Goal: Book appointment/travel/reservation: Book appointment/travel/reservation

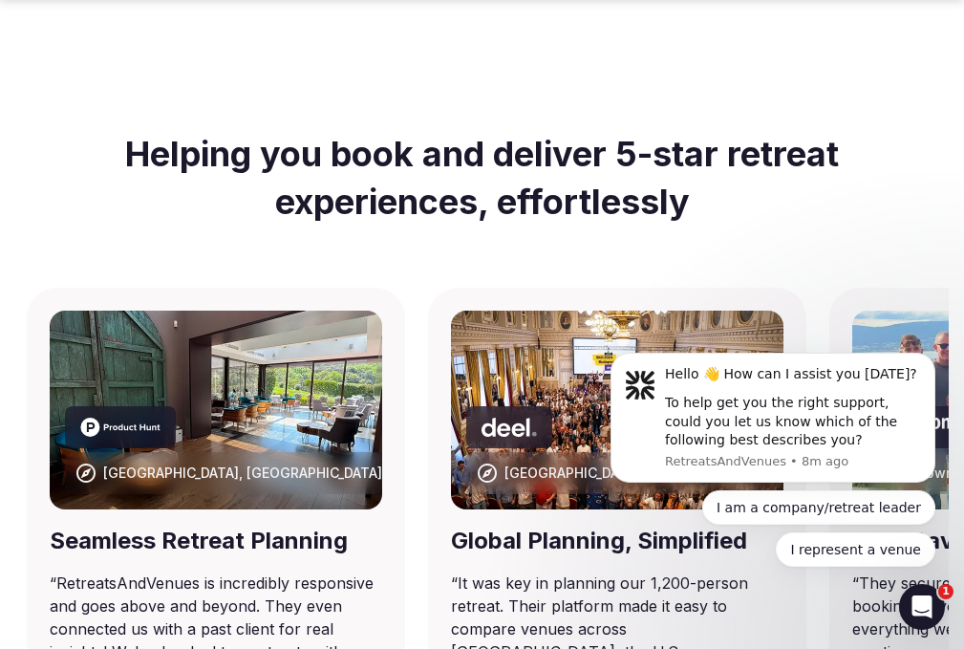
scroll to position [955, 0]
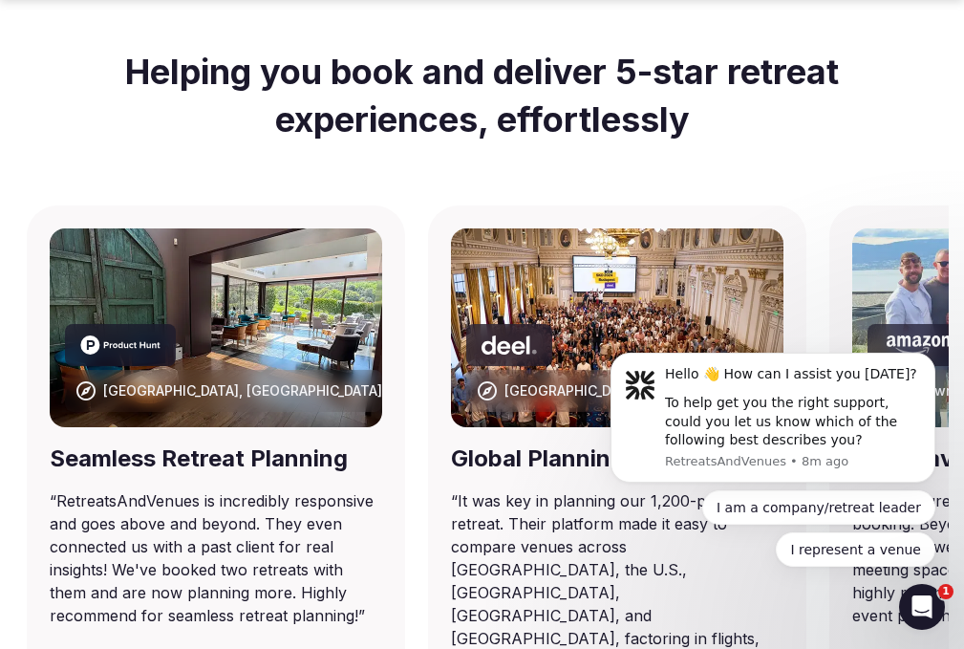
scroll to position [1051, 0]
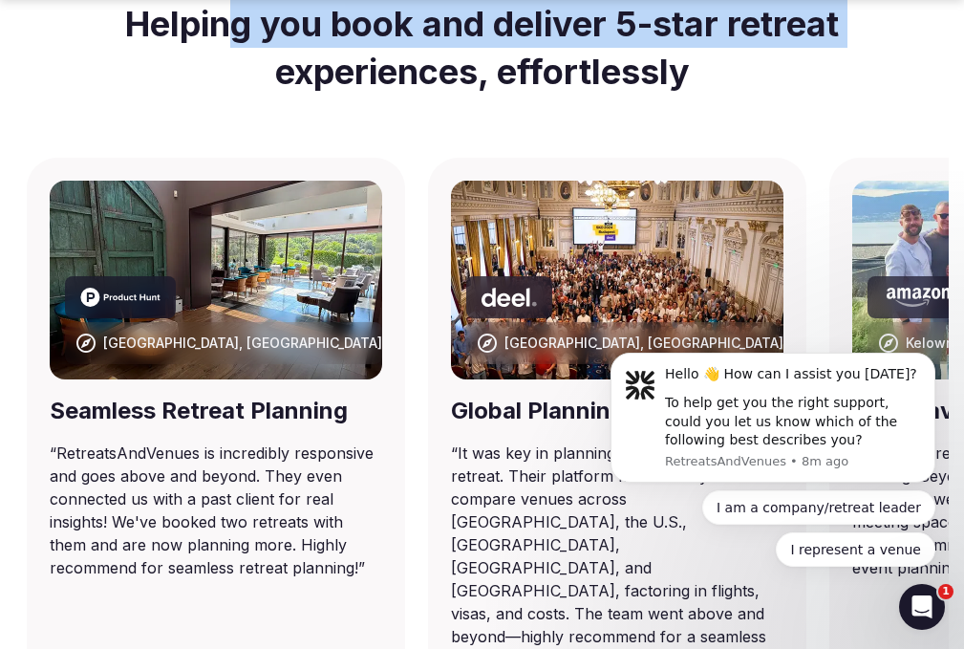
click at [311, 158] on div "Helping you book and deliver 5-star retreat experiences, effortlessly" at bounding box center [482, 67] width 903 height 181
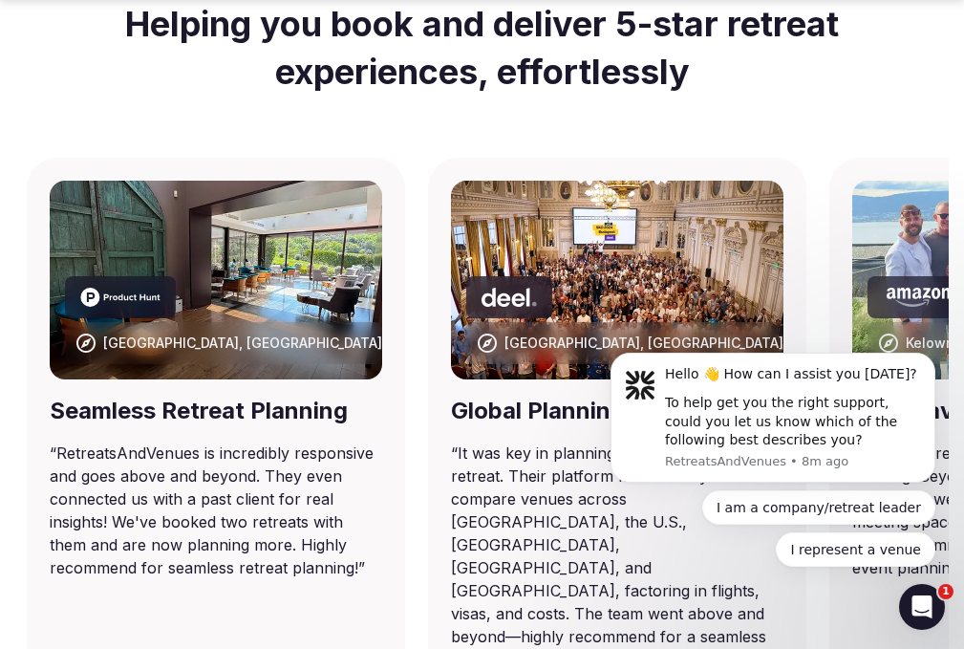
click at [343, 158] on div "Helping you book and deliver 5-star retreat experiences, effortlessly" at bounding box center [482, 67] width 903 height 181
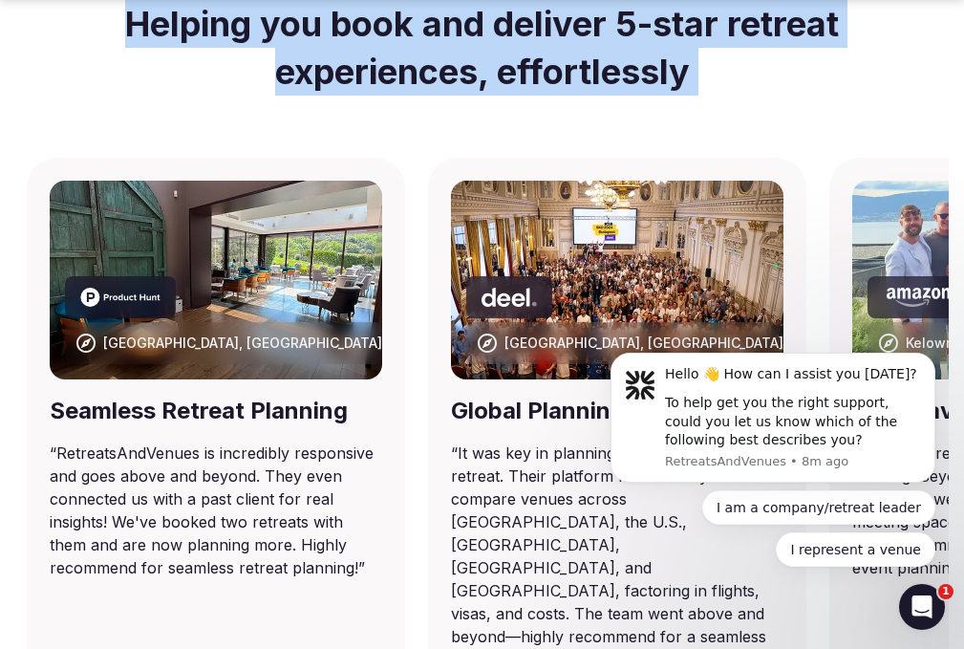
click at [343, 158] on div "Helping you book and deliver 5-star retreat experiences, effortlessly" at bounding box center [482, 67] width 903 height 181
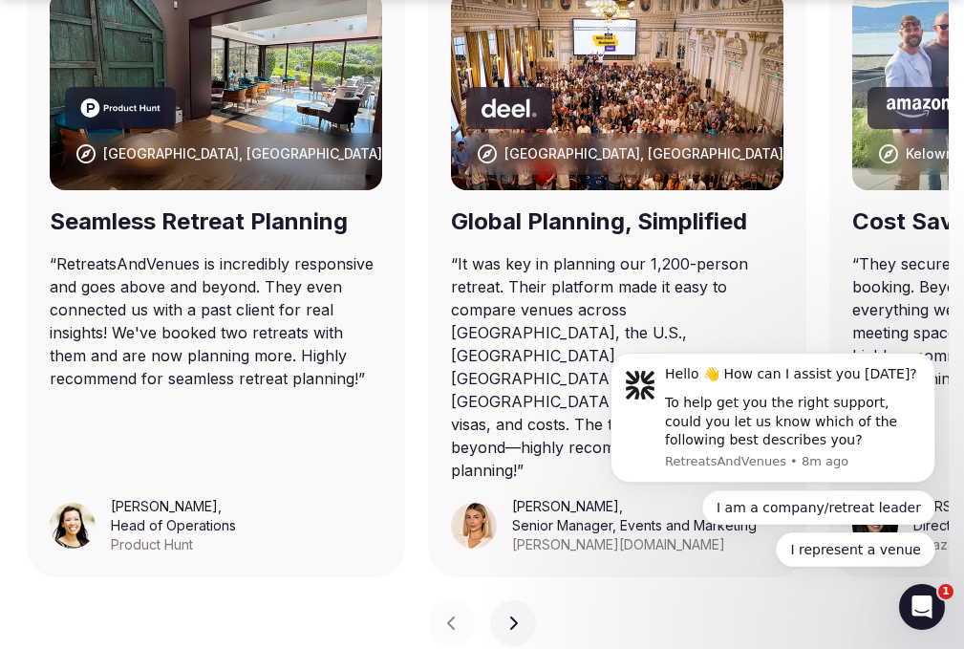
click at [343, 190] on img at bounding box center [216, 90] width 332 height 199
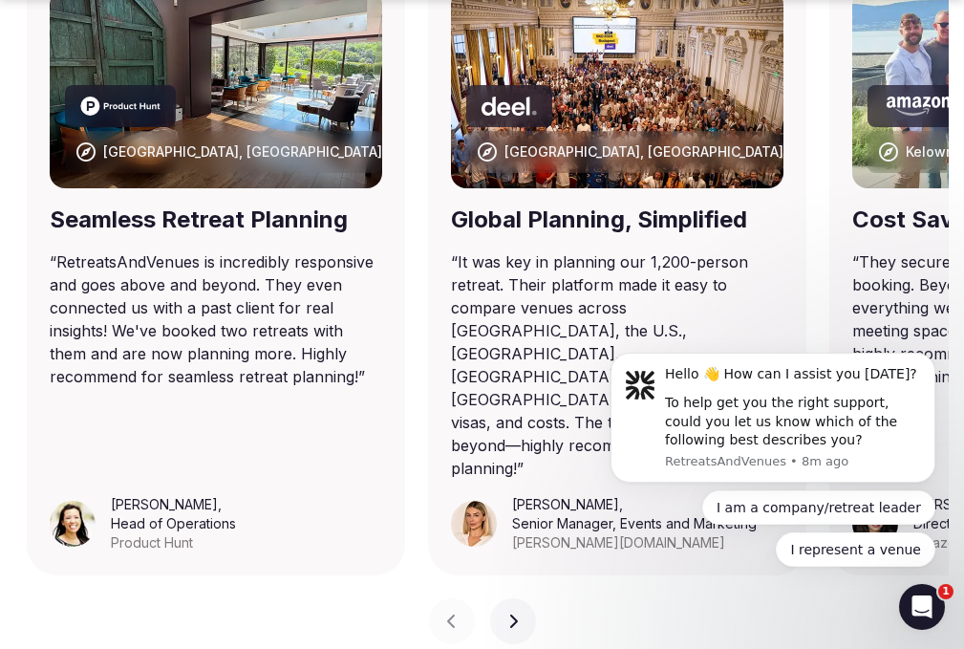
click at [343, 188] on img at bounding box center [216, 88] width 332 height 199
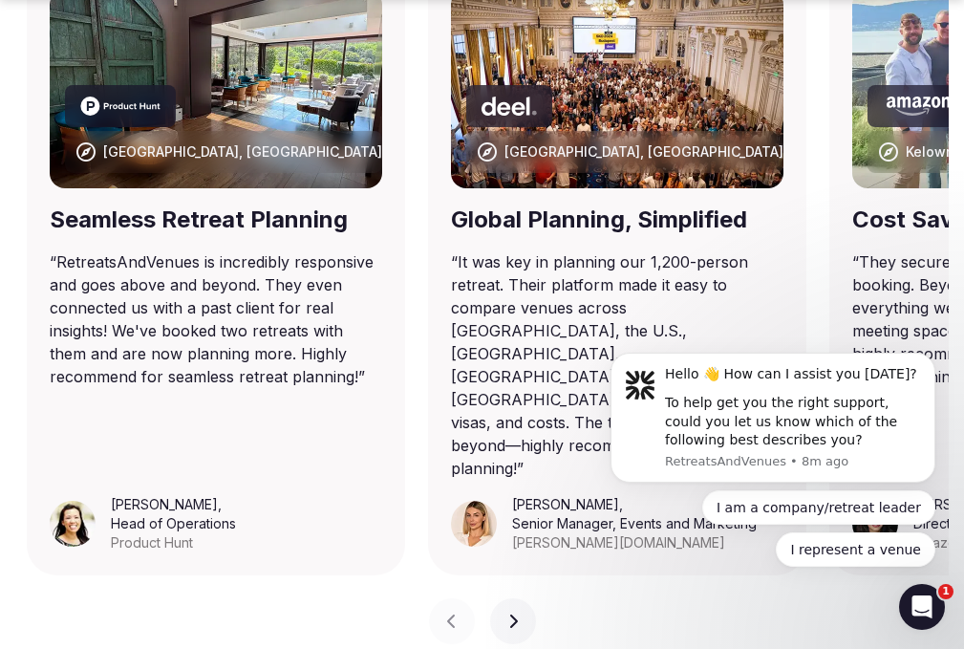
click at [343, 188] on img at bounding box center [216, 88] width 332 height 199
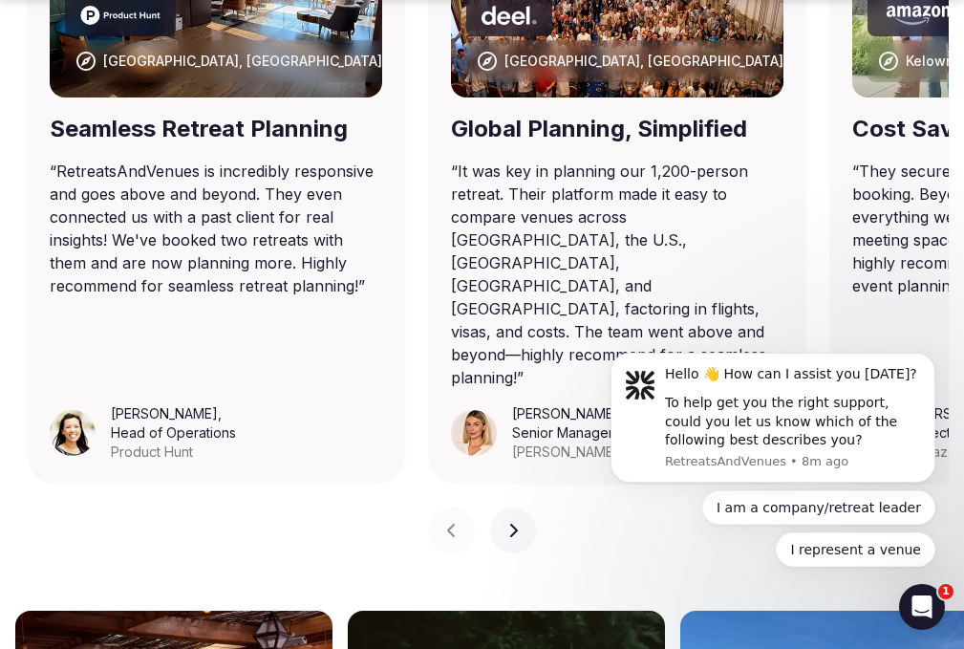
scroll to position [1433, 0]
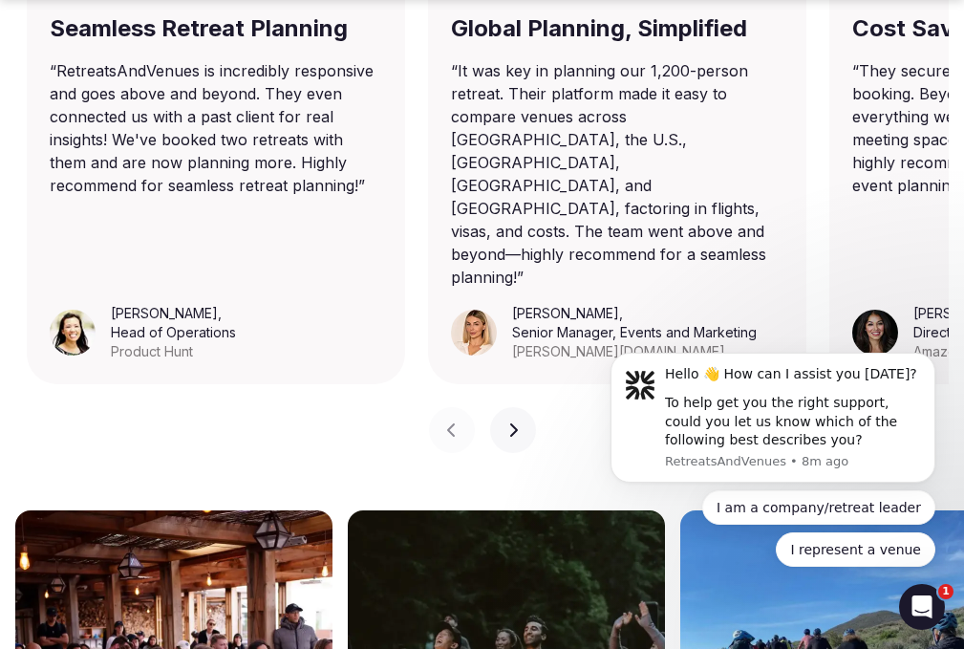
click at [343, 197] on blockquote "“ RetreatsAndVenues is incredibly responsive and goes above and beyond. They ev…" at bounding box center [216, 128] width 332 height 138
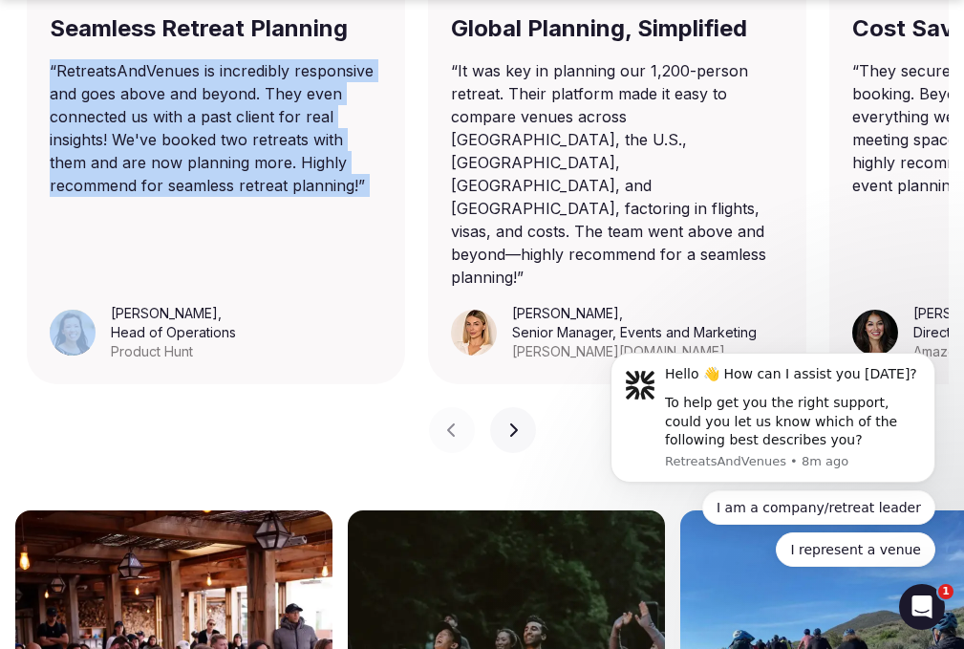
click at [343, 197] on blockquote "“ RetreatsAndVenues is incredibly responsive and goes above and beyond. They ev…" at bounding box center [216, 128] width 332 height 138
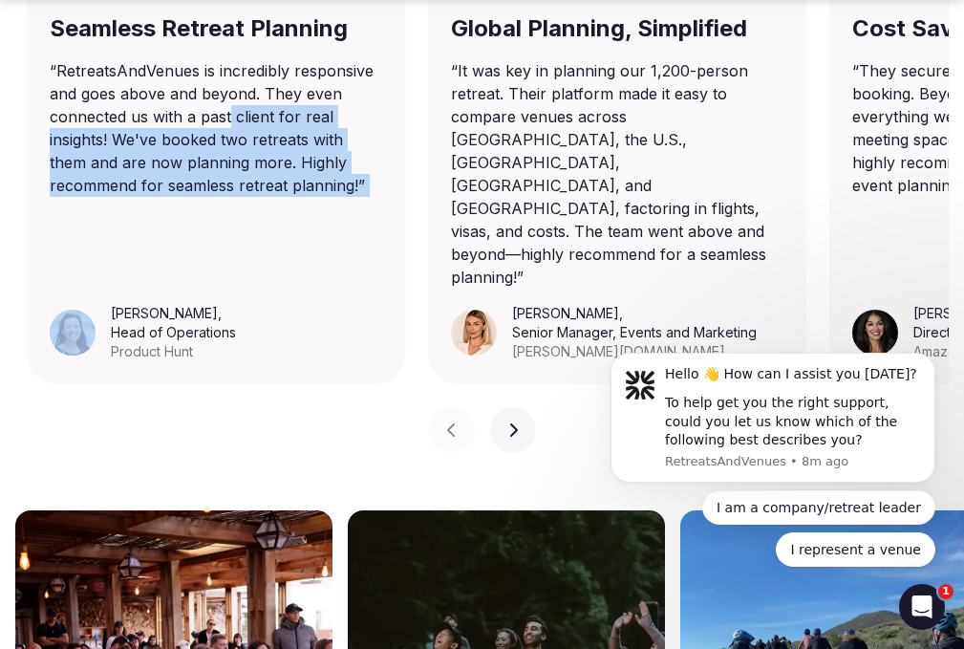
drag, startPoint x: 339, startPoint y: 272, endPoint x: 345, endPoint y: 287, distance: 15.4
click at [343, 197] on blockquote "“ RetreatsAndVenues is incredibly responsive and goes above and beyond. They ev…" at bounding box center [216, 128] width 332 height 138
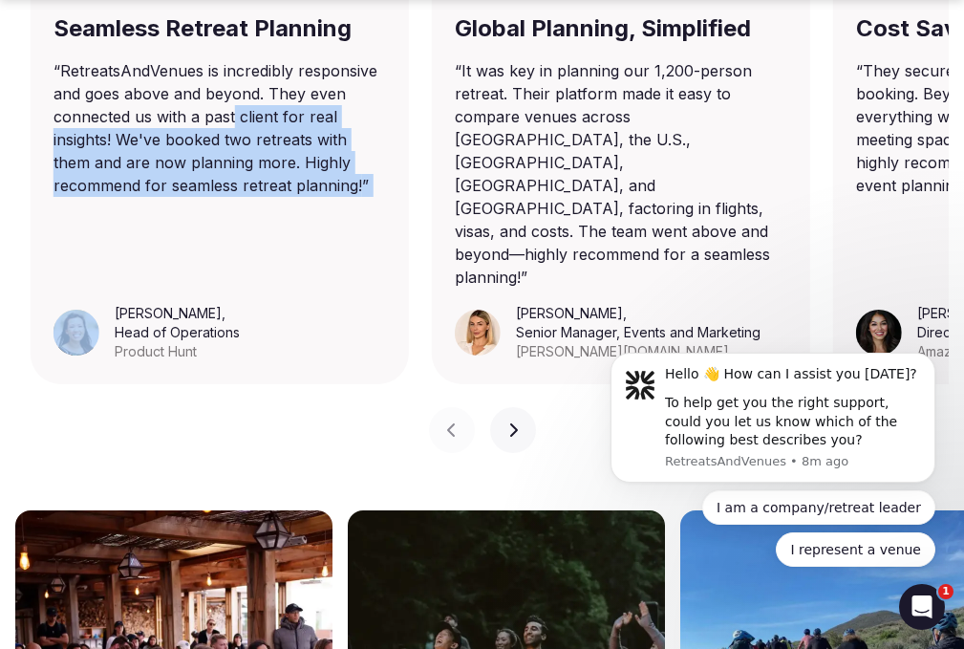
click at [345, 197] on blockquote "“ RetreatsAndVenues is incredibly responsive and goes above and beyond. They ev…" at bounding box center [220, 128] width 332 height 138
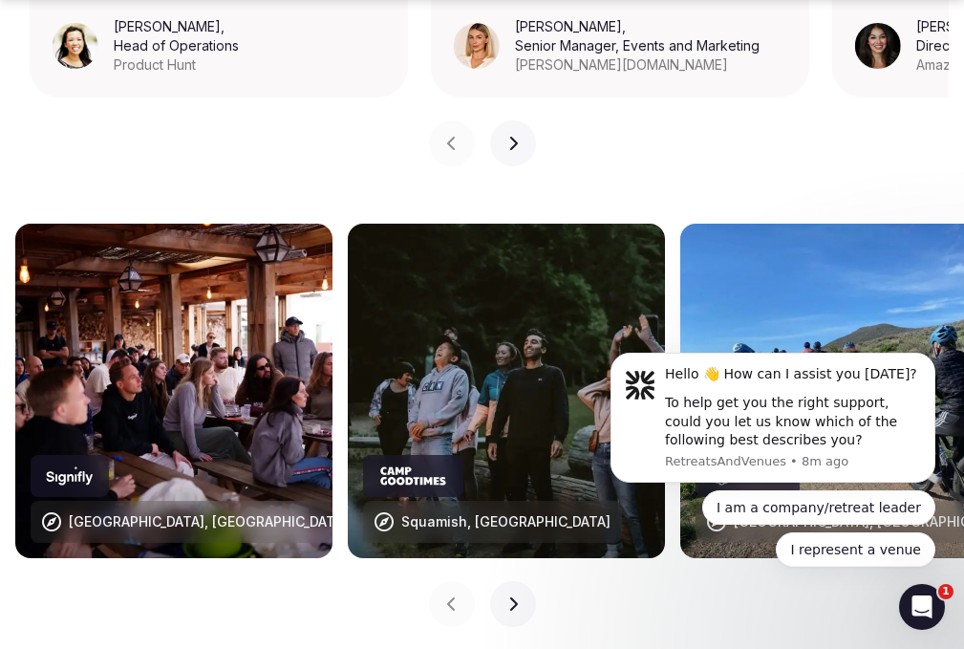
click at [393, 166] on div "Previous slide Next slide" at bounding box center [481, 131] width 933 height 69
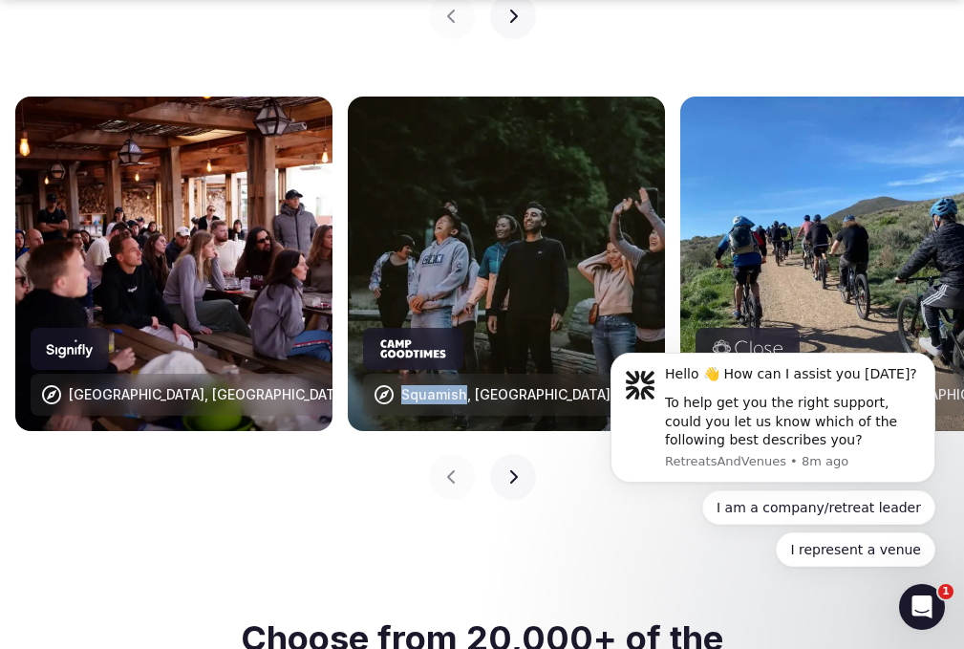
click at [393, 269] on div "[GEOGRAPHIC_DATA], [GEOGRAPHIC_DATA] [GEOGRAPHIC_DATA], [GEOGRAPHIC_DATA] [GEOG…" at bounding box center [482, 298] width 964 height 480
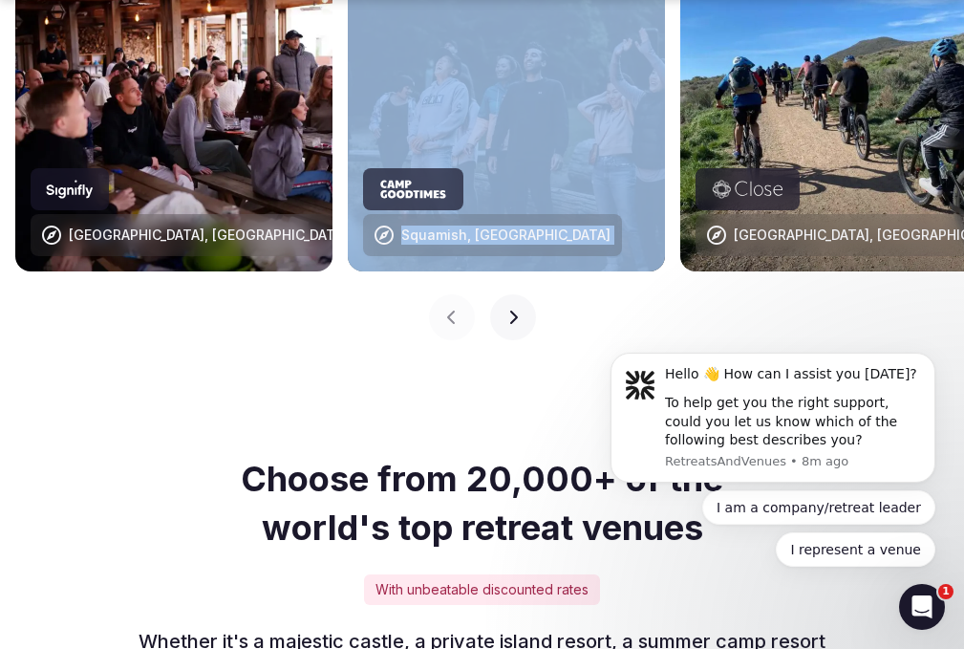
click at [393, 269] on img at bounding box center [506, 104] width 317 height 334
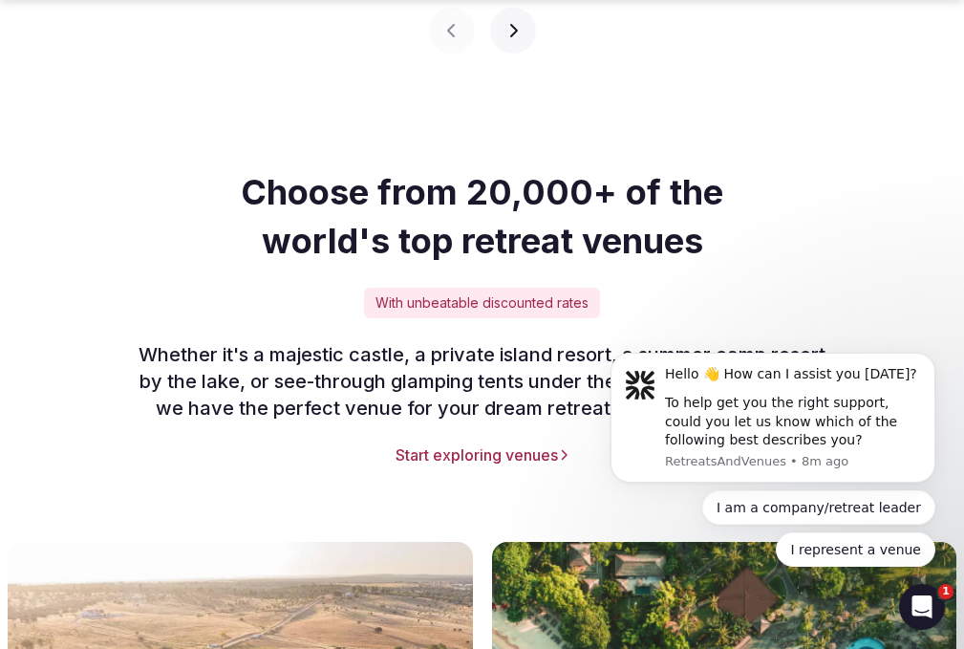
click at [402, 54] on div "Previous slide Next slide" at bounding box center [482, 19] width 964 height 69
click at [399, 54] on div "Previous slide Next slide" at bounding box center [482, 19] width 964 height 69
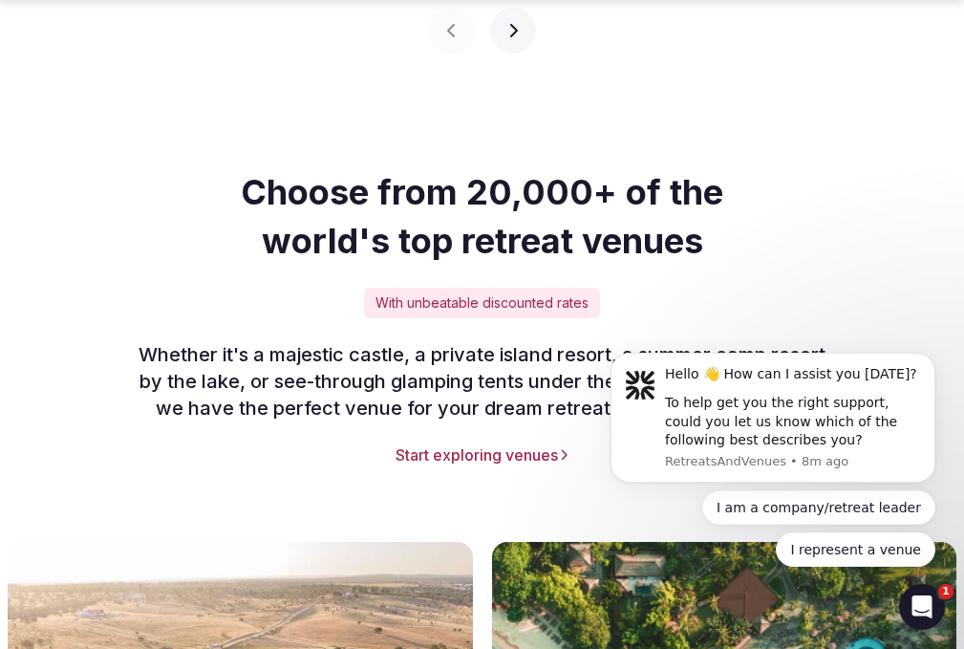
click at [398, 54] on div "Previous slide Next slide" at bounding box center [482, 19] width 964 height 69
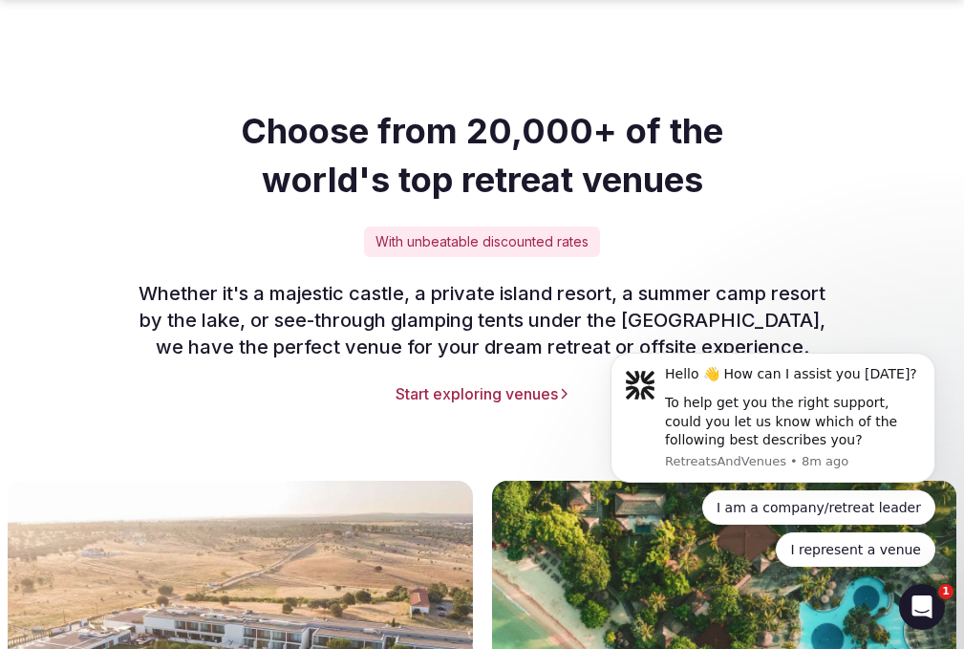
scroll to position [2389, 0]
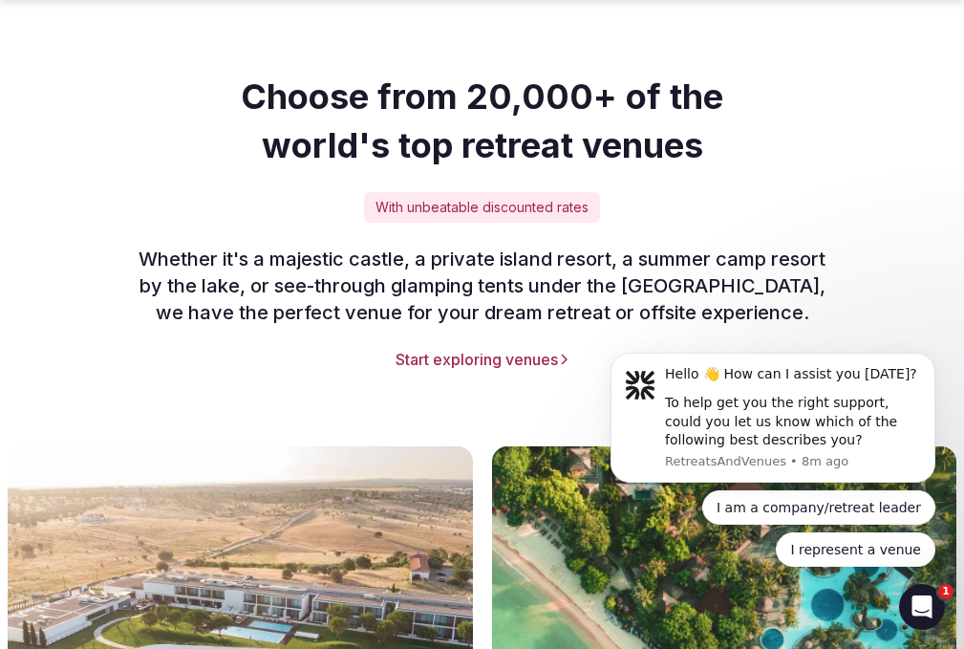
click at [354, 169] on h2 "Choose from 20,000+ of the world's top retreat venues" at bounding box center [483, 121] width 734 height 96
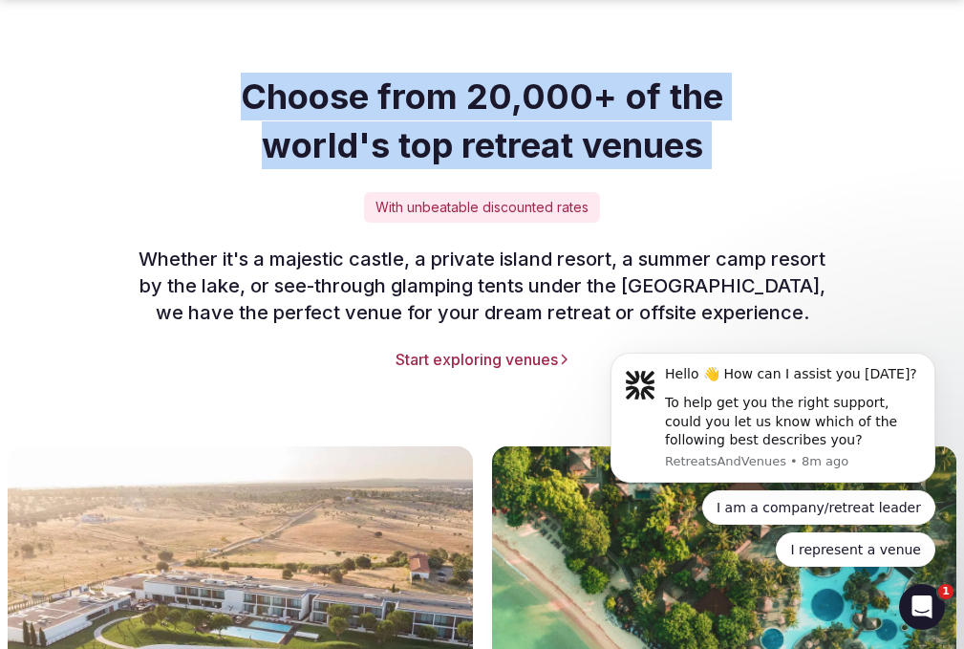
click at [354, 169] on h2 "Choose from 20,000+ of the world's top retreat venues" at bounding box center [483, 121] width 734 height 96
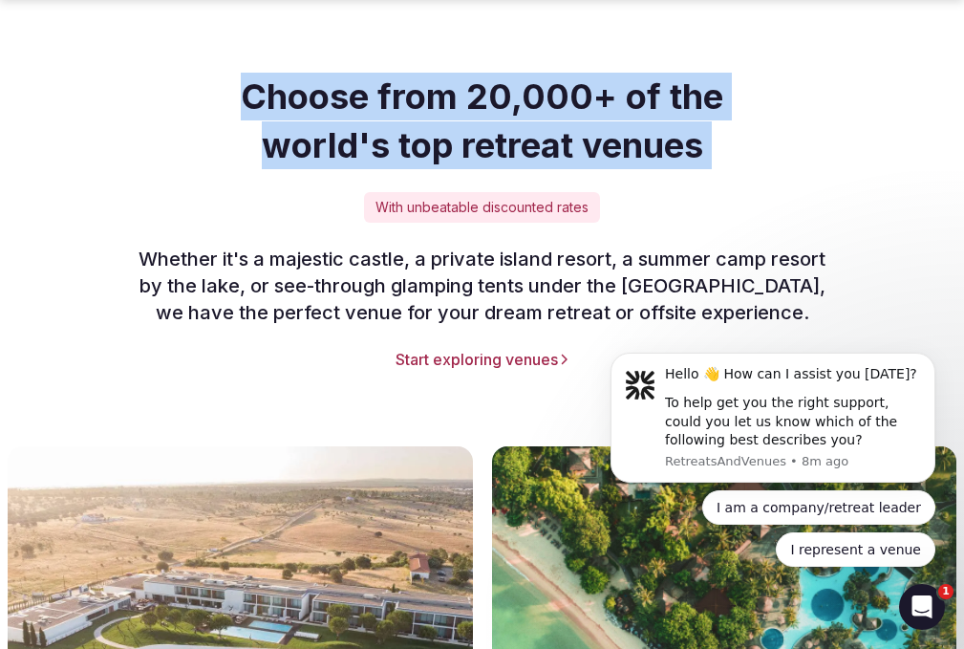
click at [354, 169] on h2 "Choose from 20,000+ of the world's top retreat venues" at bounding box center [483, 121] width 734 height 96
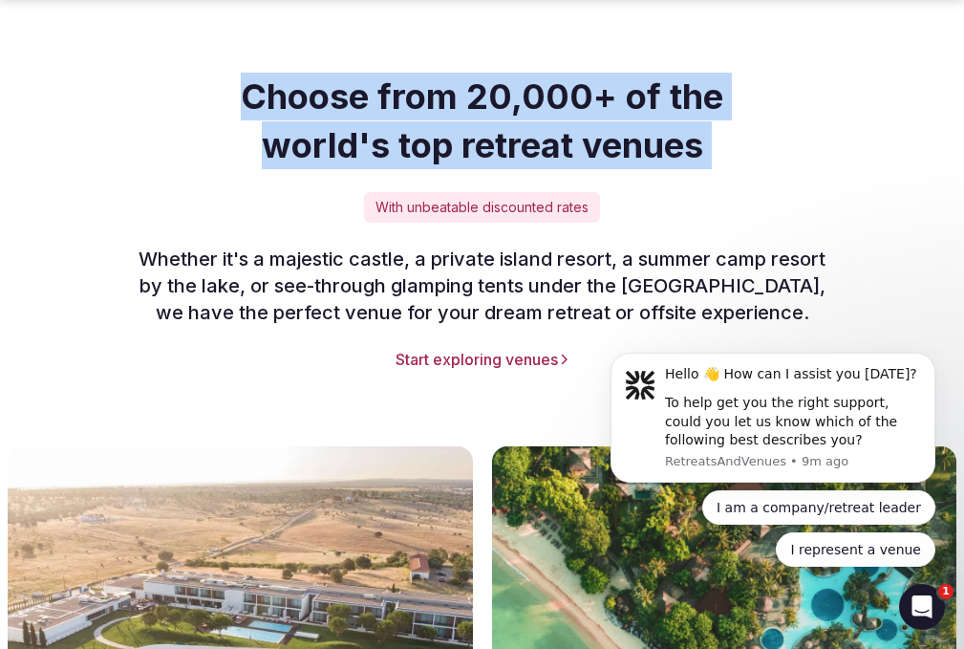
click at [353, 169] on h2 "Choose from 20,000+ of the world's top retreat venues" at bounding box center [483, 121] width 734 height 96
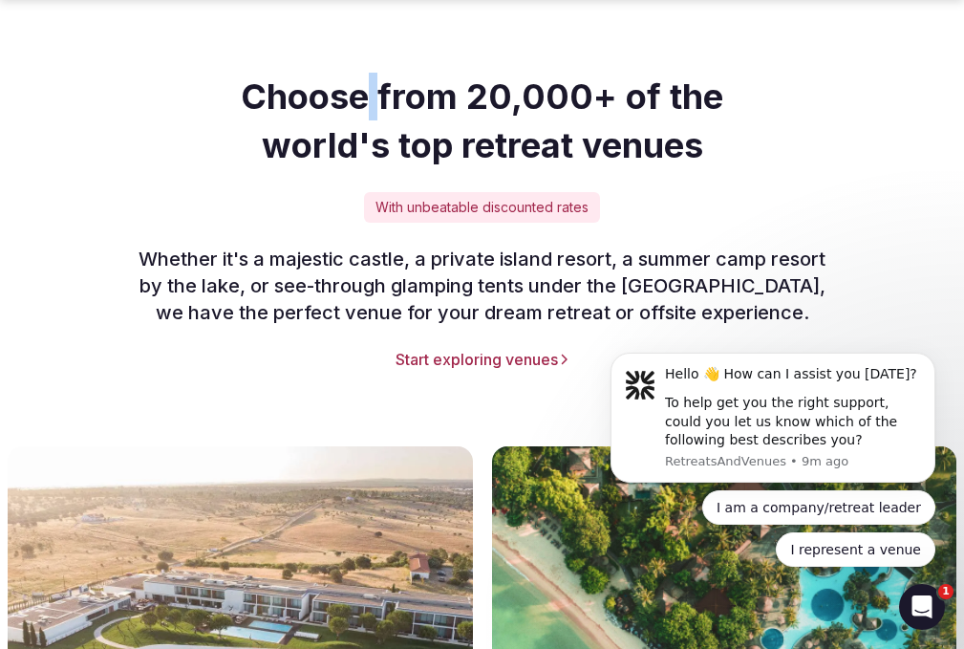
click at [353, 169] on h2 "Choose from 20,000+ of the world's top retreat venues" at bounding box center [483, 121] width 734 height 96
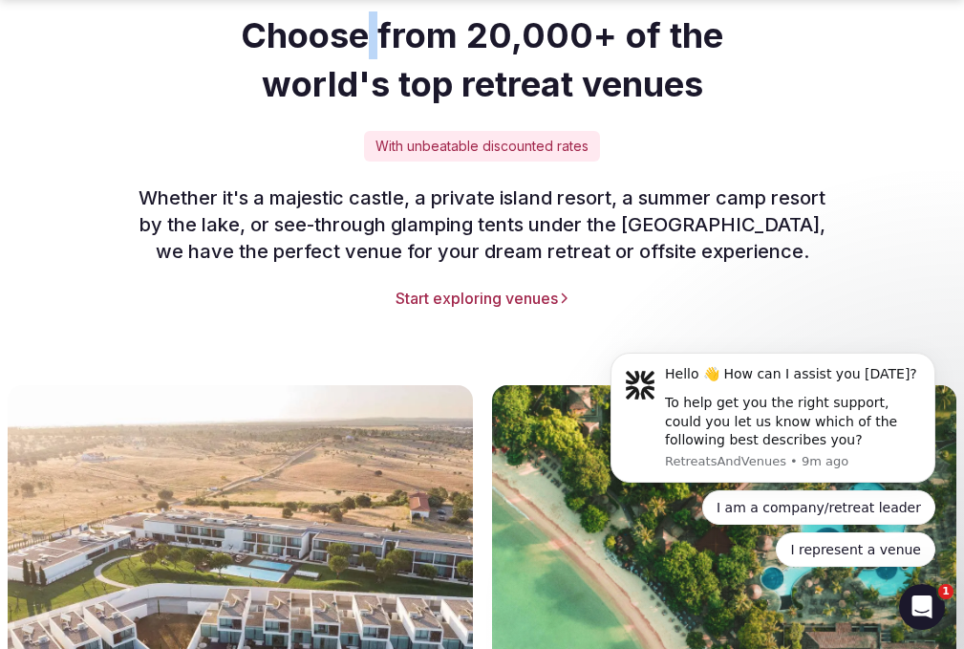
click at [350, 108] on h2 "Choose from 20,000+ of the world's top retreat venues" at bounding box center [483, 59] width 734 height 96
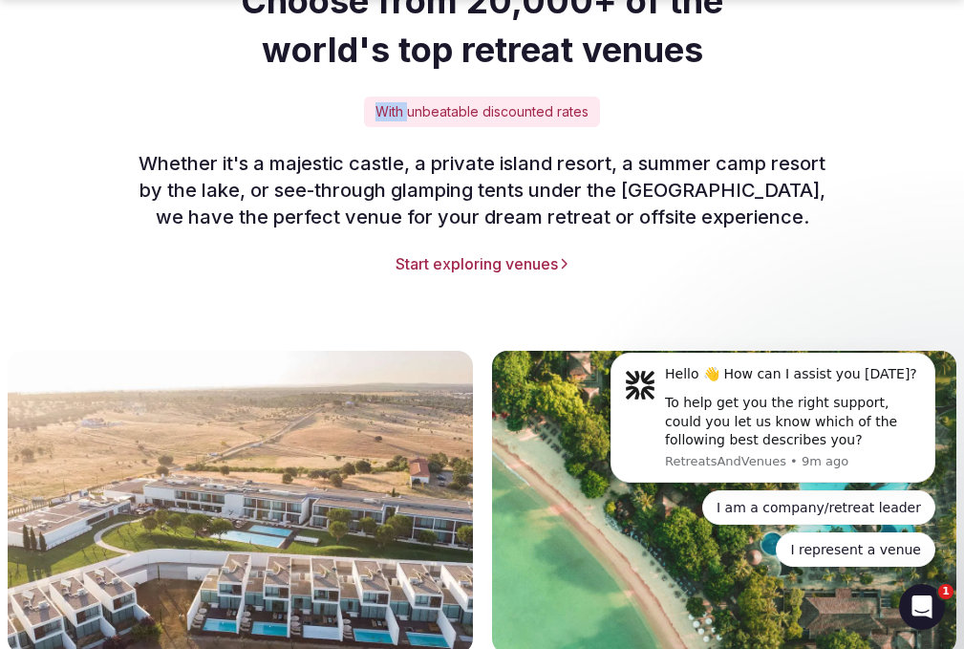
click at [350, 224] on div "Choose from 20,000+ of the world's top retreat venues With unbeatable discounte…" at bounding box center [481, 125] width 933 height 297
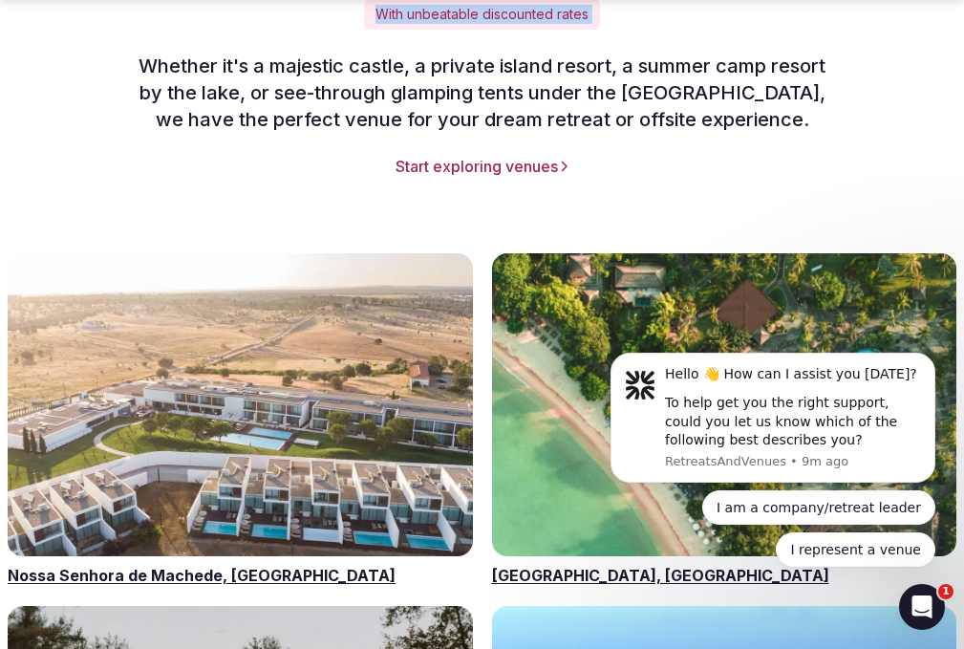
click at [350, 177] on div "Choose from 20,000+ of the world's top retreat venues With unbeatable discounte…" at bounding box center [481, 28] width 933 height 297
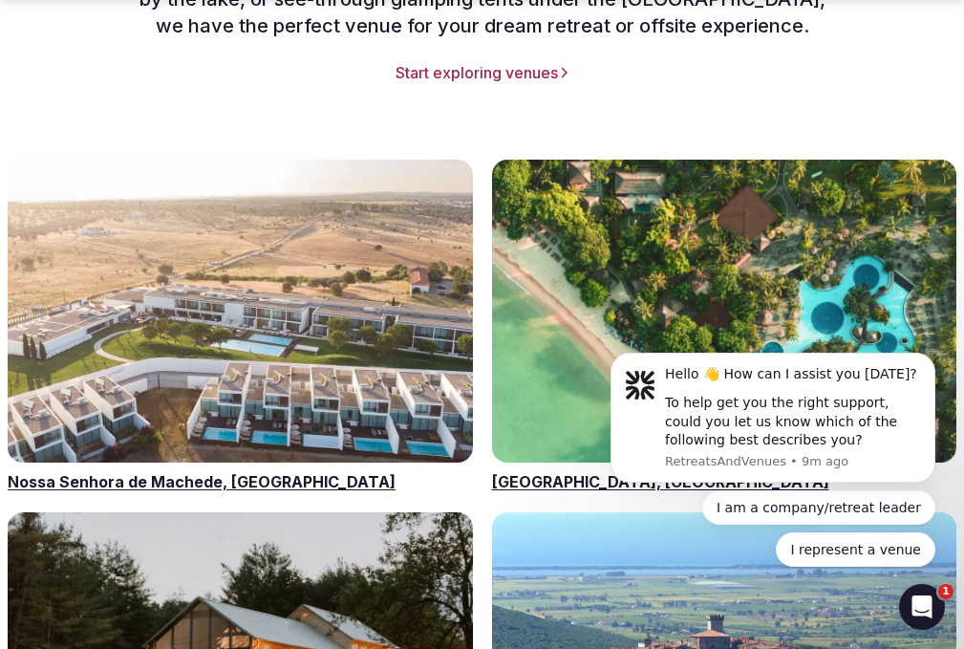
click at [350, 83] on link "Start exploring venues" at bounding box center [481, 72] width 933 height 21
drag, startPoint x: 350, startPoint y: 224, endPoint x: 254, endPoint y: 187, distance: 102.2
click at [347, 83] on link "Start exploring venues" at bounding box center [481, 72] width 933 height 21
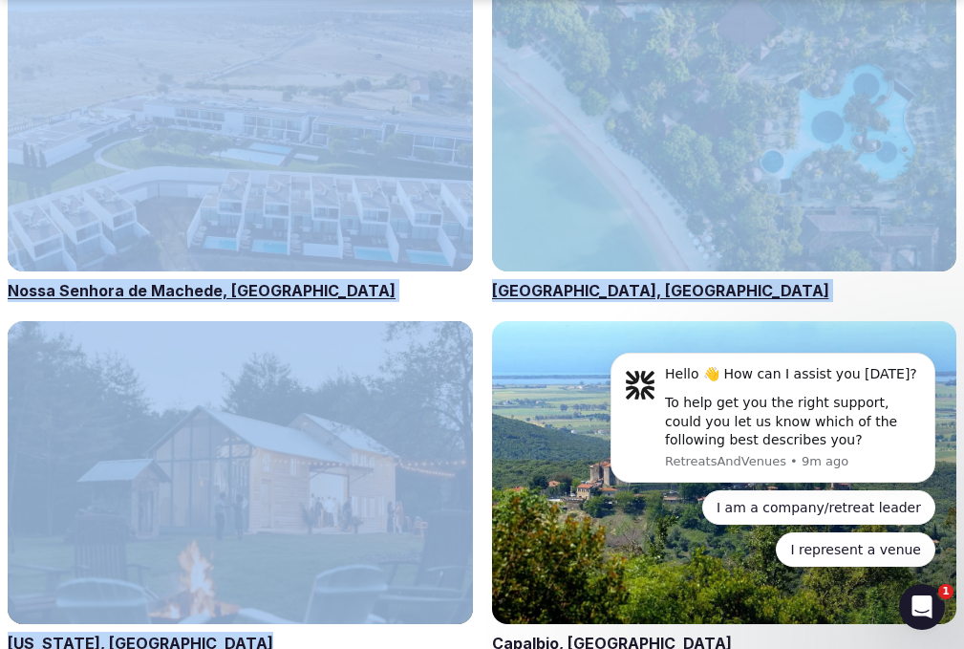
click at [289, 169] on div "[US_STATE], [GEOGRAPHIC_DATA] [GEOGRAPHIC_DATA], [GEOGRAPHIC_DATA] [GEOGRAPHIC_…" at bounding box center [482, 311] width 949 height 686
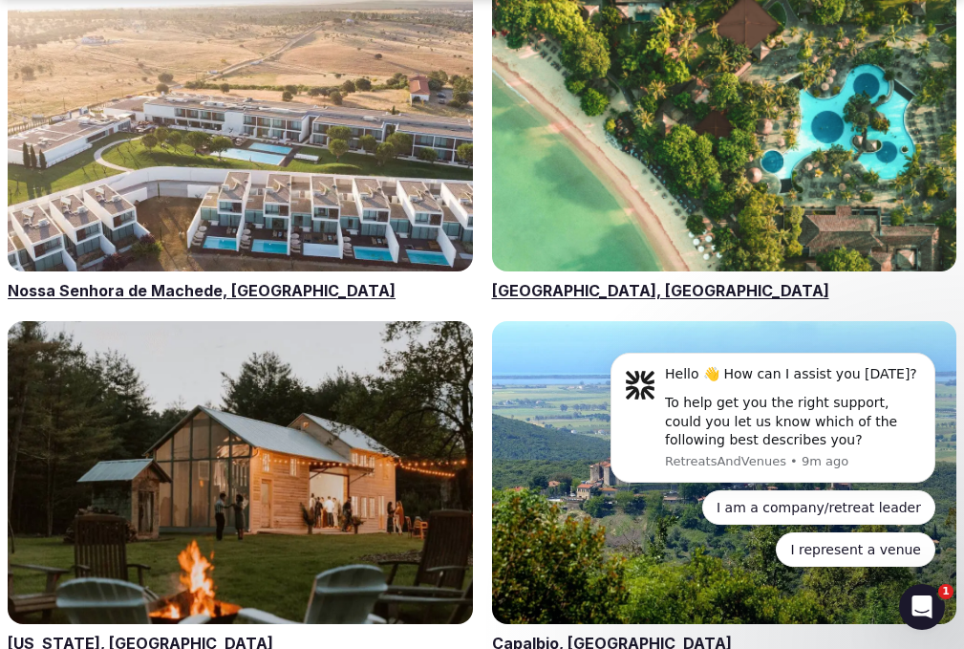
click at [289, 169] on div "[US_STATE], [GEOGRAPHIC_DATA] [GEOGRAPHIC_DATA], [GEOGRAPHIC_DATA] [GEOGRAPHIC_…" at bounding box center [482, 311] width 949 height 686
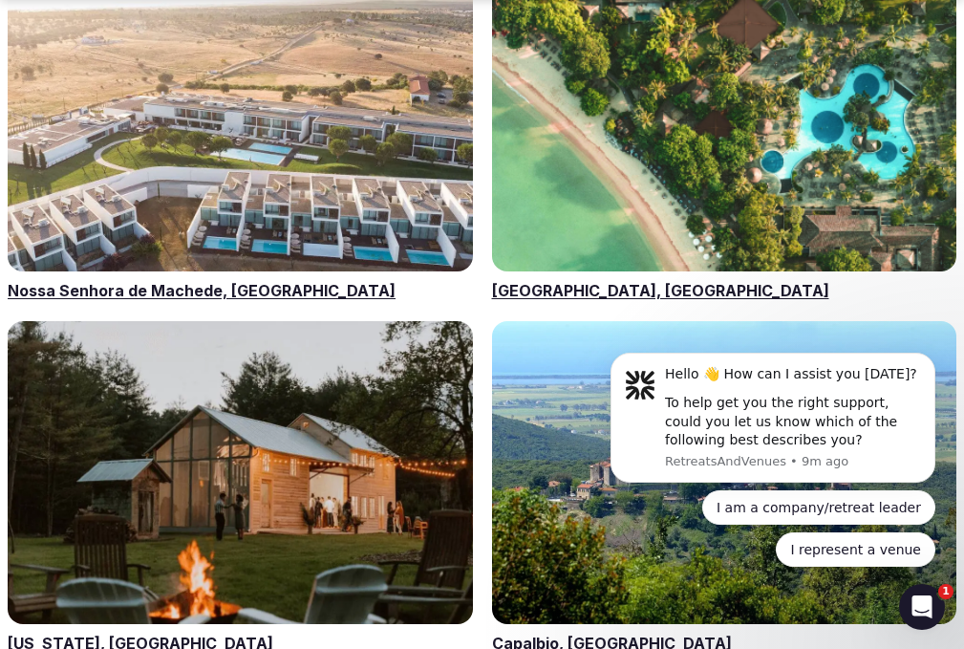
click at [289, 169] on div "[US_STATE], [GEOGRAPHIC_DATA] [GEOGRAPHIC_DATA], [GEOGRAPHIC_DATA] [GEOGRAPHIC_…" at bounding box center [482, 311] width 949 height 686
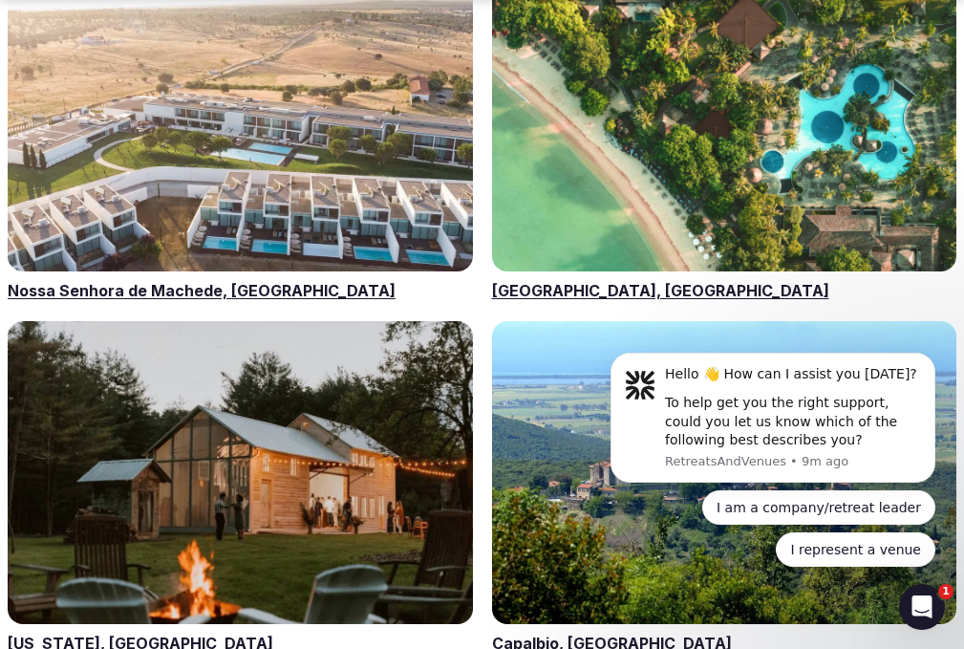
click at [289, 169] on div "[US_STATE], [GEOGRAPHIC_DATA] [GEOGRAPHIC_DATA], [GEOGRAPHIC_DATA] [GEOGRAPHIC_…" at bounding box center [482, 311] width 949 height 686
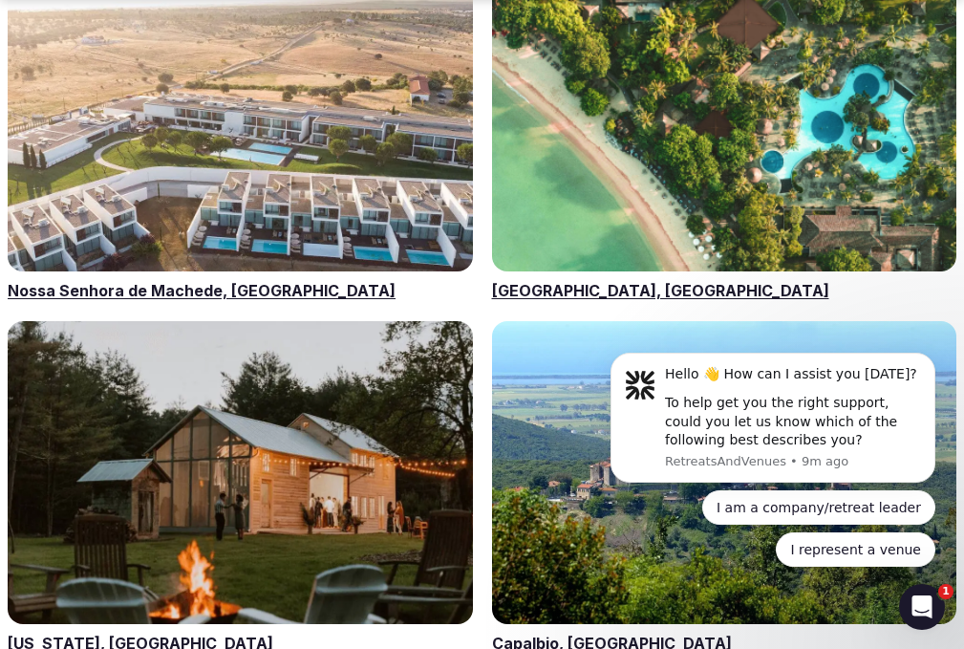
click at [289, 169] on div "[US_STATE], [GEOGRAPHIC_DATA] [GEOGRAPHIC_DATA], [GEOGRAPHIC_DATA] [GEOGRAPHIC_…" at bounding box center [482, 311] width 949 height 686
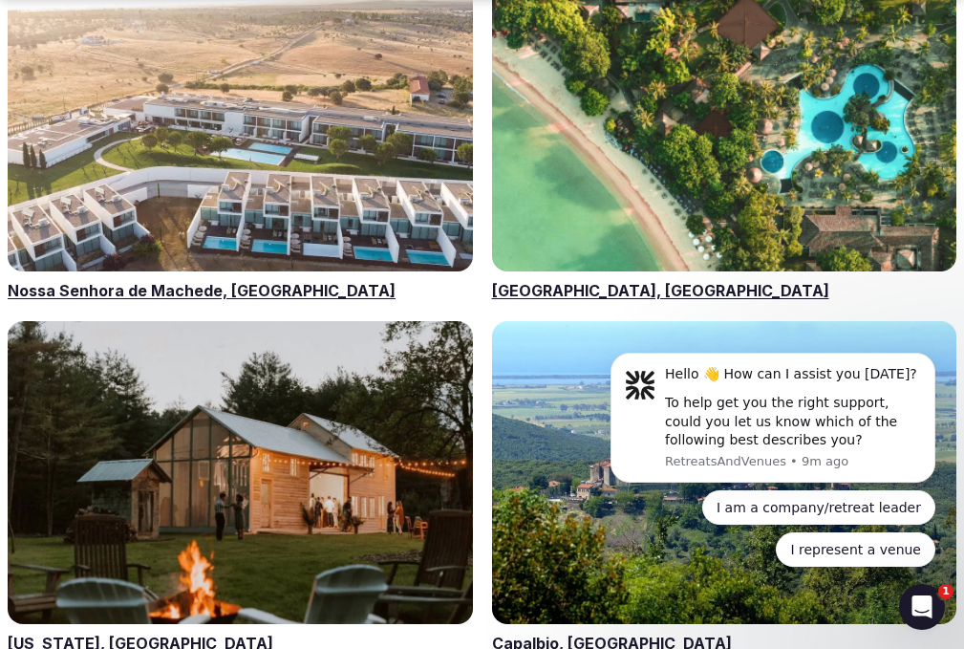
click at [289, 169] on div "[US_STATE], [GEOGRAPHIC_DATA] [GEOGRAPHIC_DATA], [GEOGRAPHIC_DATA] [GEOGRAPHIC_…" at bounding box center [482, 311] width 949 height 686
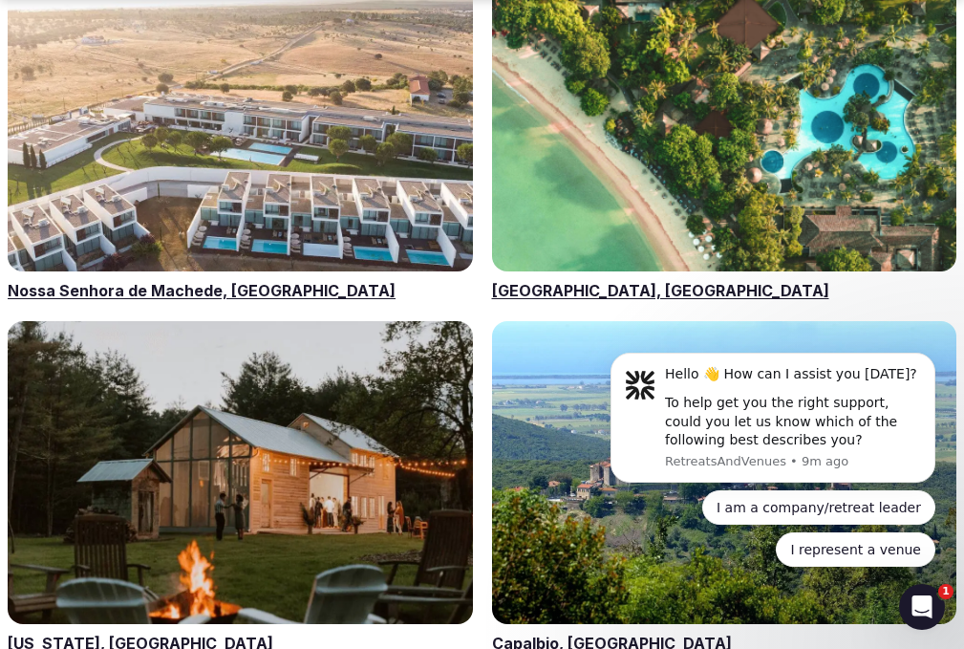
click at [289, 169] on div "[US_STATE], [GEOGRAPHIC_DATA] [GEOGRAPHIC_DATA], [GEOGRAPHIC_DATA] [GEOGRAPHIC_…" at bounding box center [482, 311] width 949 height 686
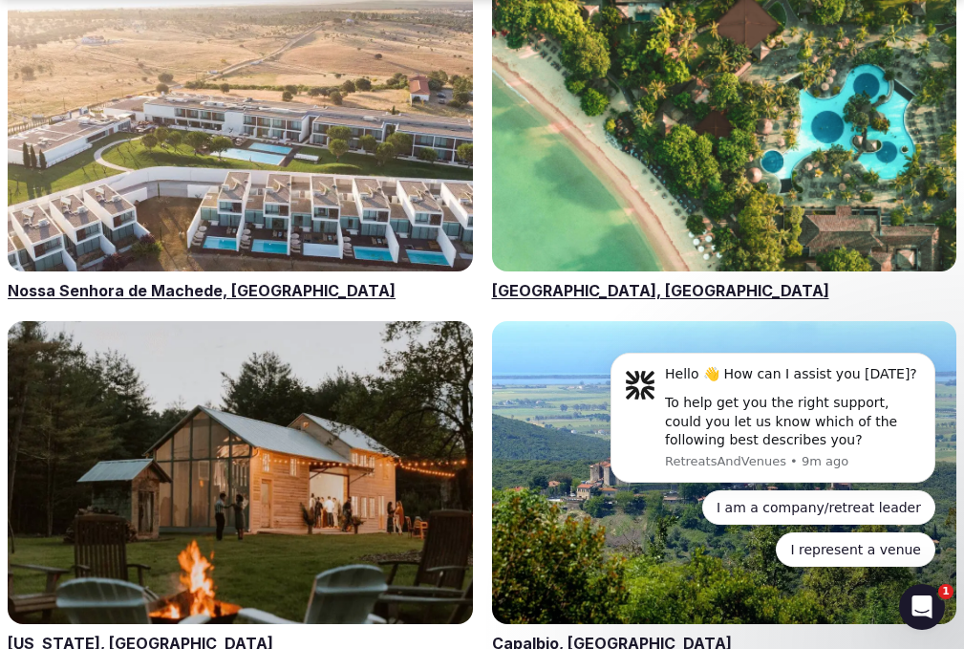
click at [289, 169] on div "[US_STATE], [GEOGRAPHIC_DATA] [GEOGRAPHIC_DATA], [GEOGRAPHIC_DATA] [GEOGRAPHIC_…" at bounding box center [482, 311] width 949 height 686
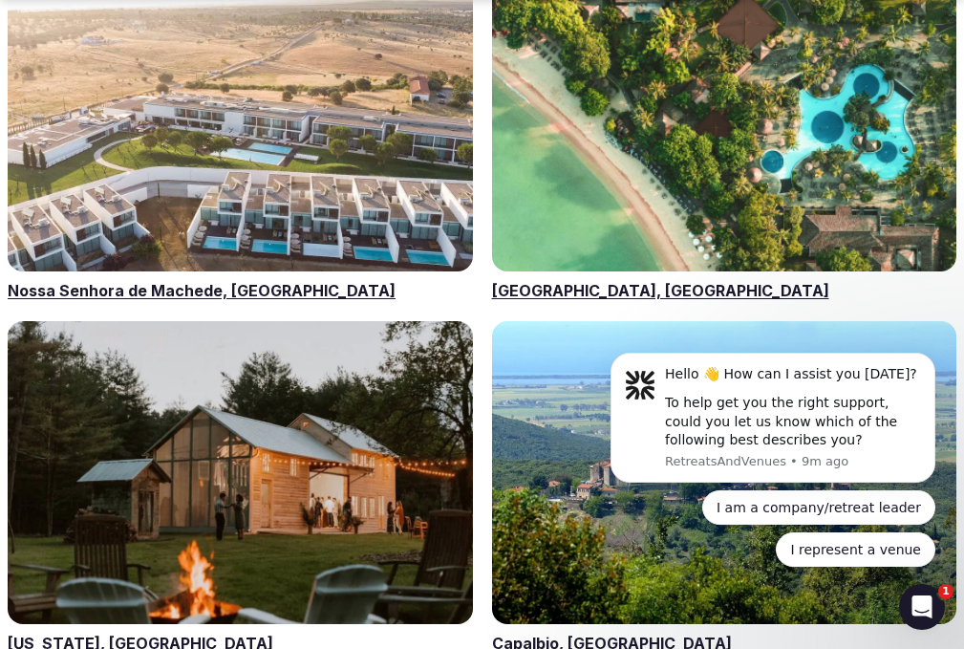
click at [289, 169] on div "[US_STATE], [GEOGRAPHIC_DATA] [GEOGRAPHIC_DATA], [GEOGRAPHIC_DATA] [GEOGRAPHIC_…" at bounding box center [482, 311] width 949 height 686
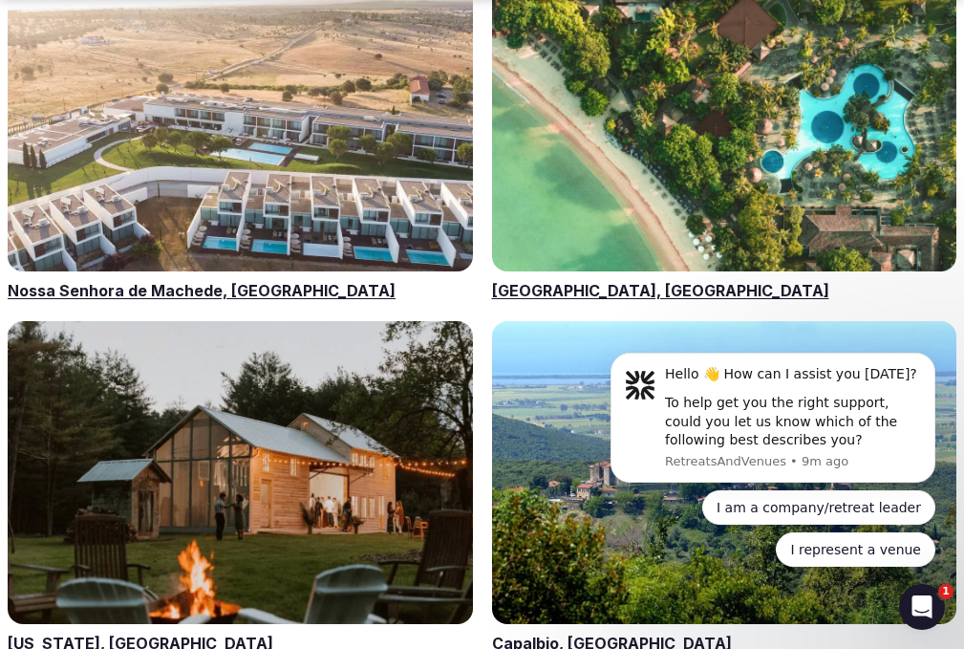
click at [289, 169] on div "[US_STATE], [GEOGRAPHIC_DATA] [GEOGRAPHIC_DATA], [GEOGRAPHIC_DATA] [GEOGRAPHIC_…" at bounding box center [482, 311] width 949 height 686
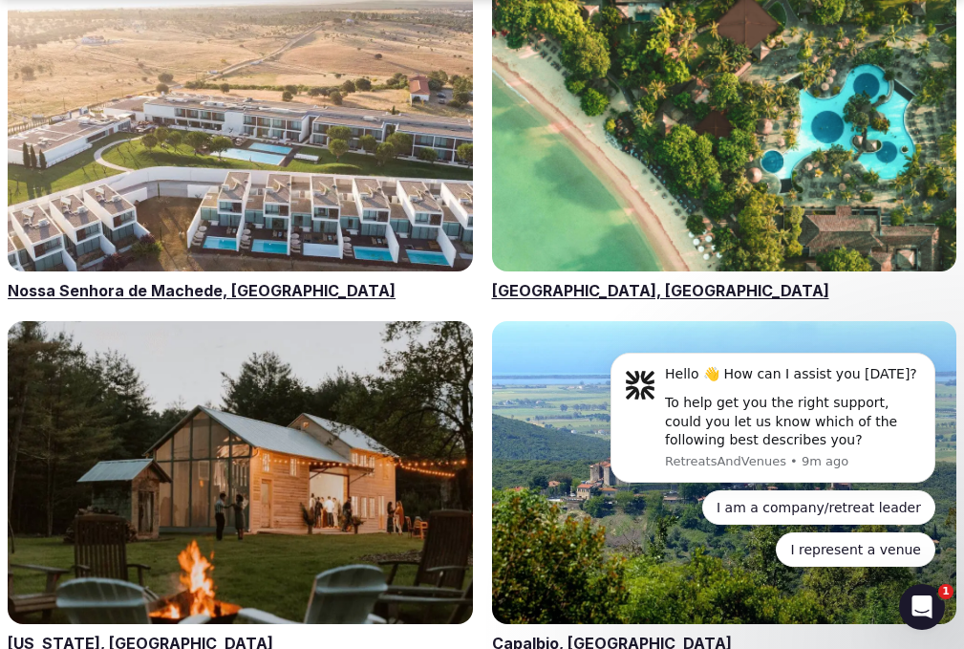
click at [289, 169] on div "[US_STATE], [GEOGRAPHIC_DATA] [GEOGRAPHIC_DATA], [GEOGRAPHIC_DATA] [GEOGRAPHIC_…" at bounding box center [482, 311] width 949 height 686
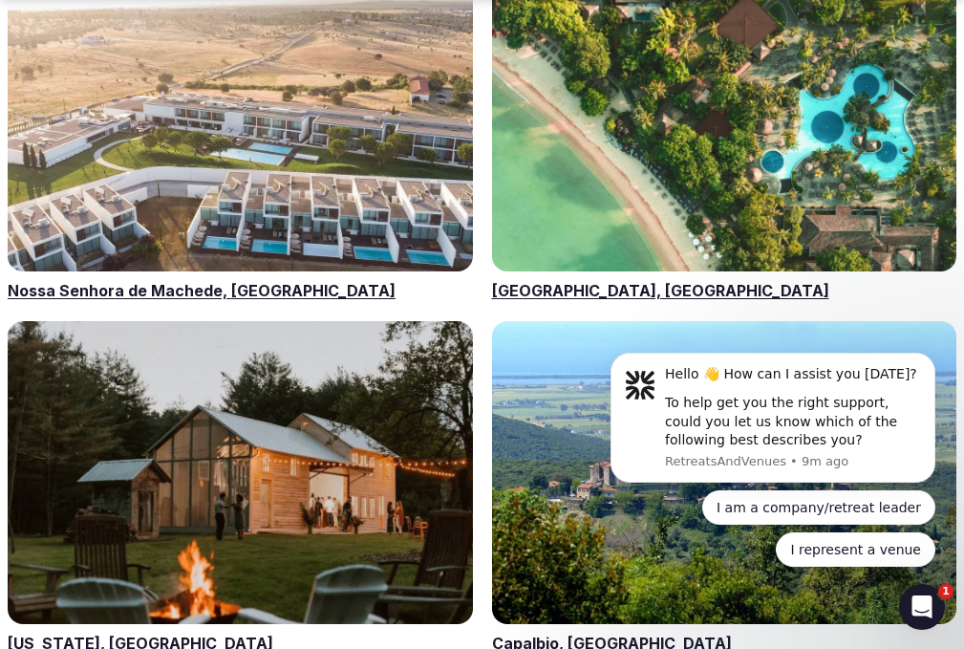
click at [289, 169] on div "[US_STATE], [GEOGRAPHIC_DATA] [GEOGRAPHIC_DATA], [GEOGRAPHIC_DATA] [GEOGRAPHIC_…" at bounding box center [482, 311] width 949 height 686
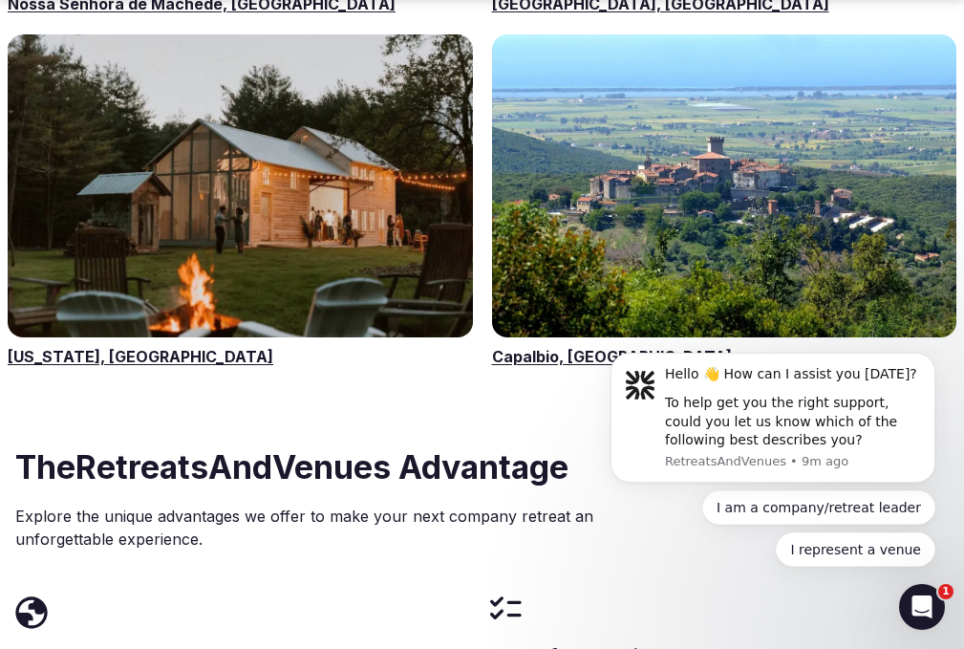
click at [290, 176] on div "[US_STATE], [GEOGRAPHIC_DATA] [GEOGRAPHIC_DATA], [GEOGRAPHIC_DATA] [GEOGRAPHIC_…" at bounding box center [482, 25] width 949 height 686
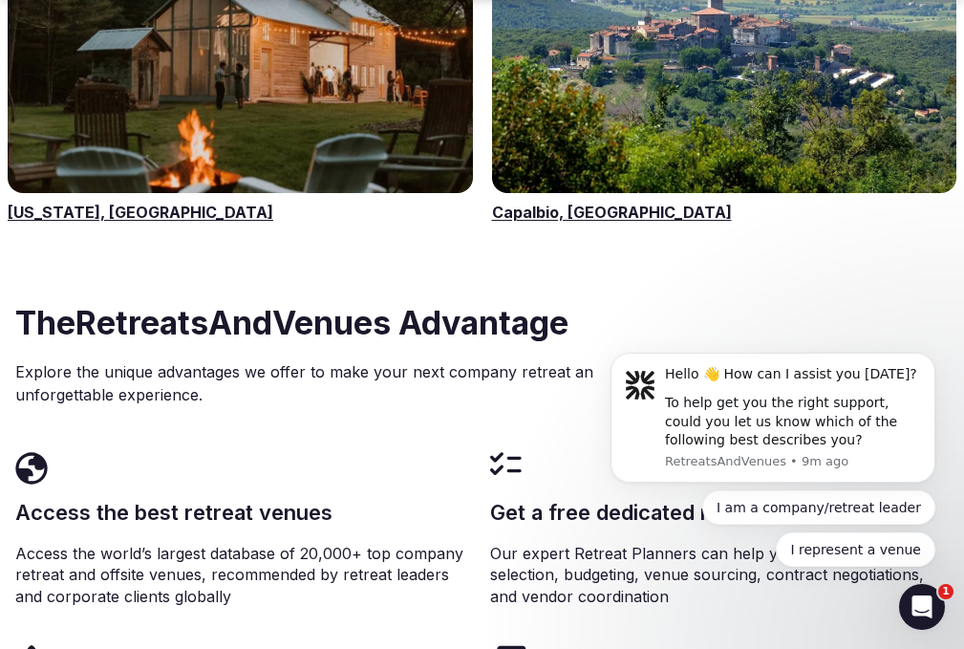
scroll to position [3344, 0]
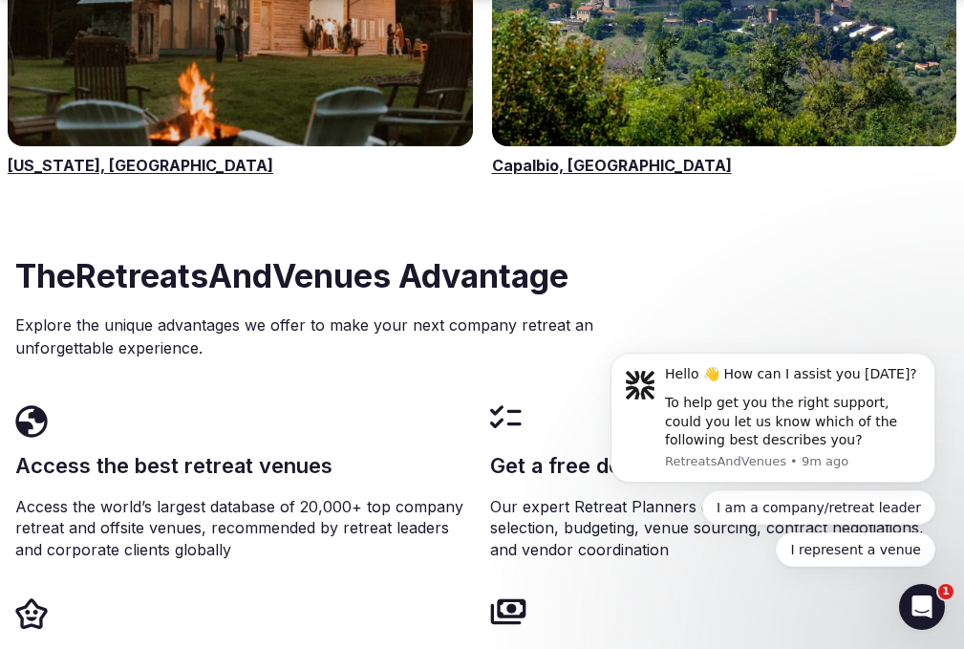
click at [323, 253] on h2 "The RetreatsAndVenues Advantage" at bounding box center [478, 276] width 926 height 46
click at [345, 253] on h2 "The RetreatsAndVenues Advantage" at bounding box center [478, 276] width 926 height 46
click at [337, 253] on h2 "The RetreatsAndVenues Advantage" at bounding box center [478, 276] width 926 height 46
click at [335, 253] on h2 "The RetreatsAndVenues Advantage" at bounding box center [478, 276] width 926 height 46
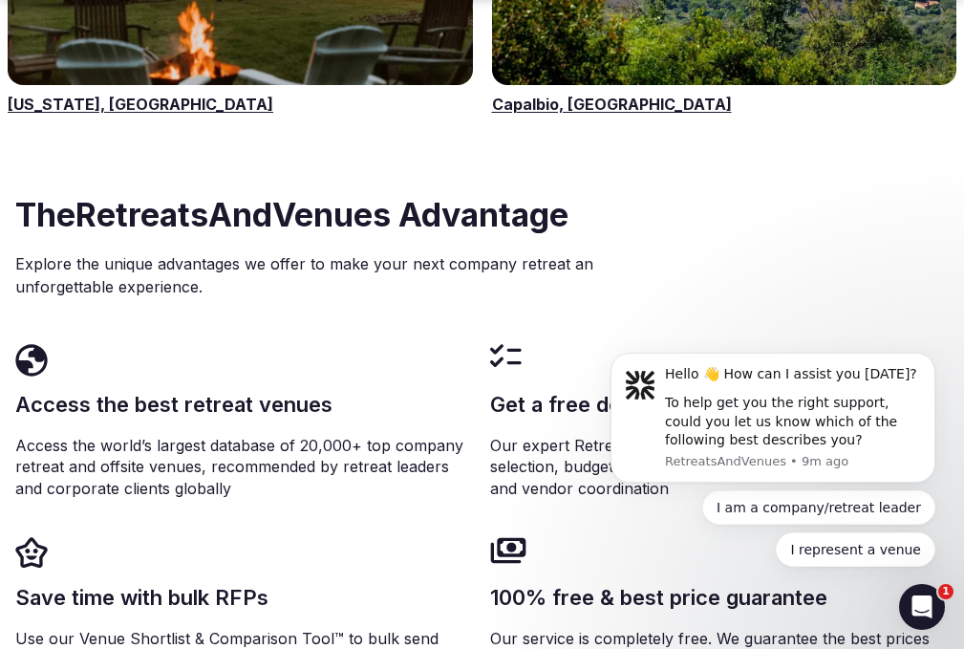
click at [335, 238] on div "The RetreatsAndVenues Advantage Explore the unique advantages we offer to make …" at bounding box center [481, 264] width 933 height 145
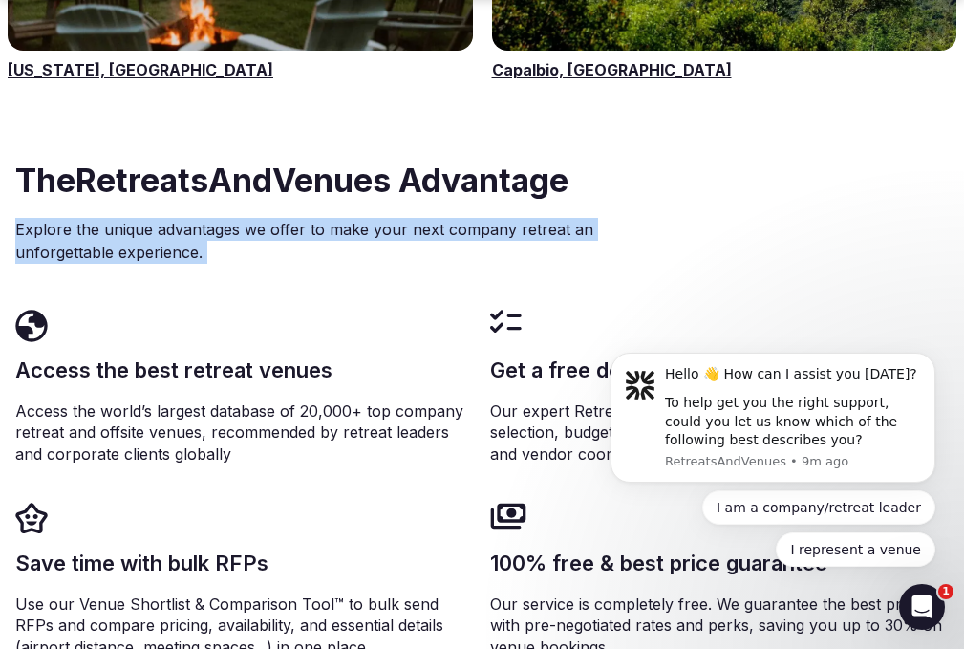
click at [335, 238] on p "Explore the unique advantages we offer to make your next company retreat an unf…" at bounding box center [325, 241] width 621 height 46
click at [333, 237] on p "Explore the unique advantages we offer to make your next company retreat an unf…" at bounding box center [325, 241] width 621 height 46
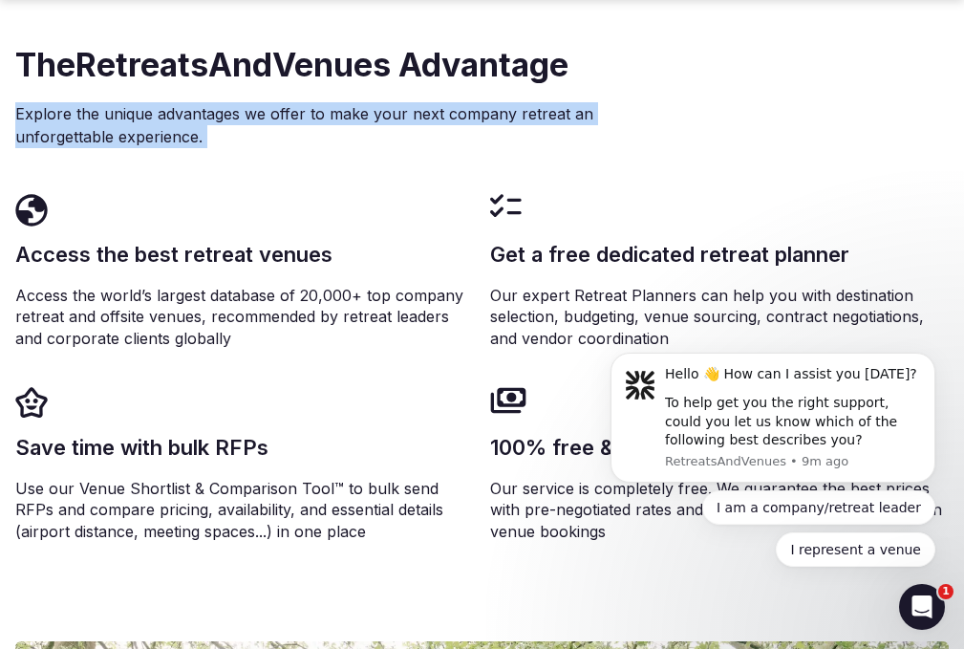
scroll to position [3726, 0]
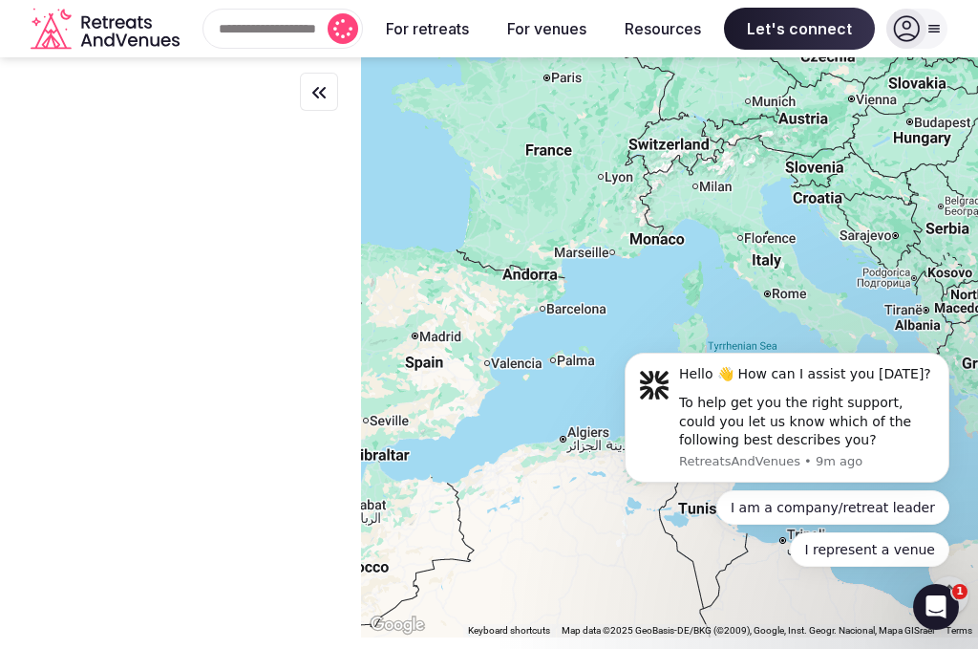
click at [322, 239] on div at bounding box center [180, 346] width 361 height 578
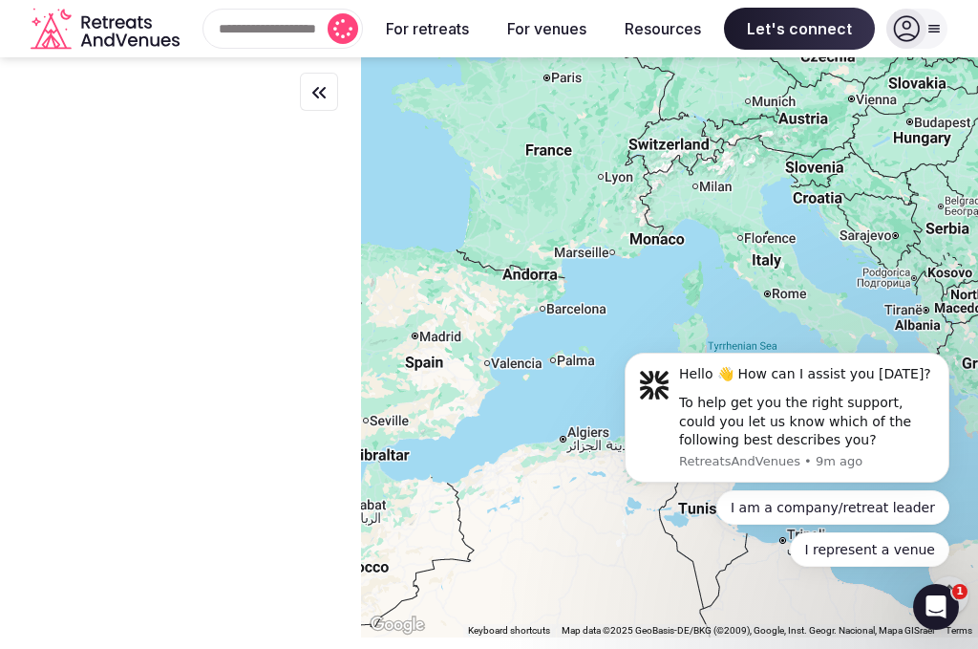
click at [322, 239] on div at bounding box center [180, 346] width 361 height 578
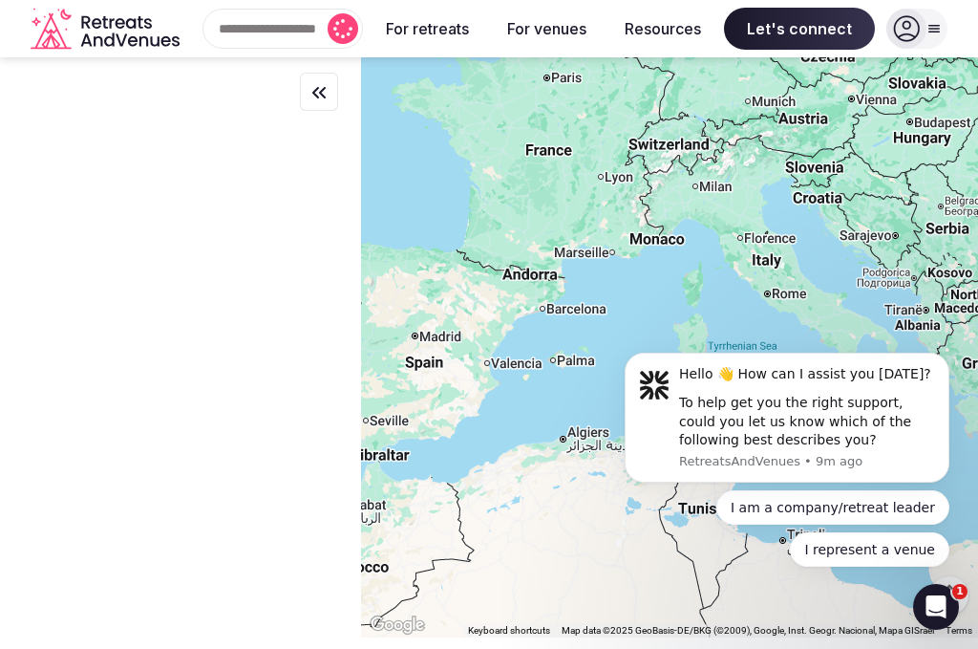
click at [322, 239] on div at bounding box center [180, 346] width 361 height 578
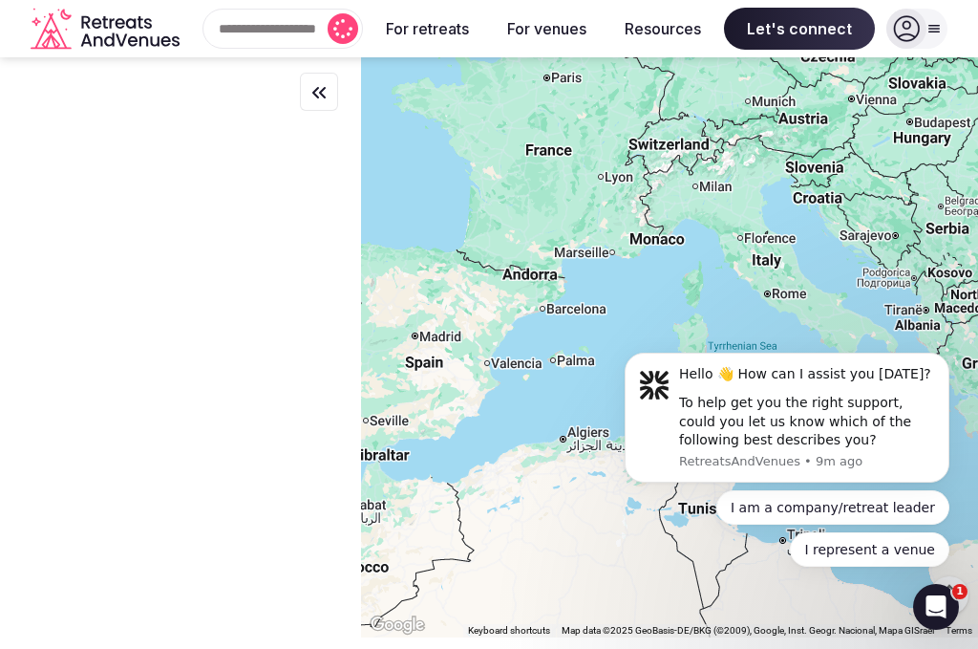
click at [322, 239] on div at bounding box center [180, 346] width 361 height 578
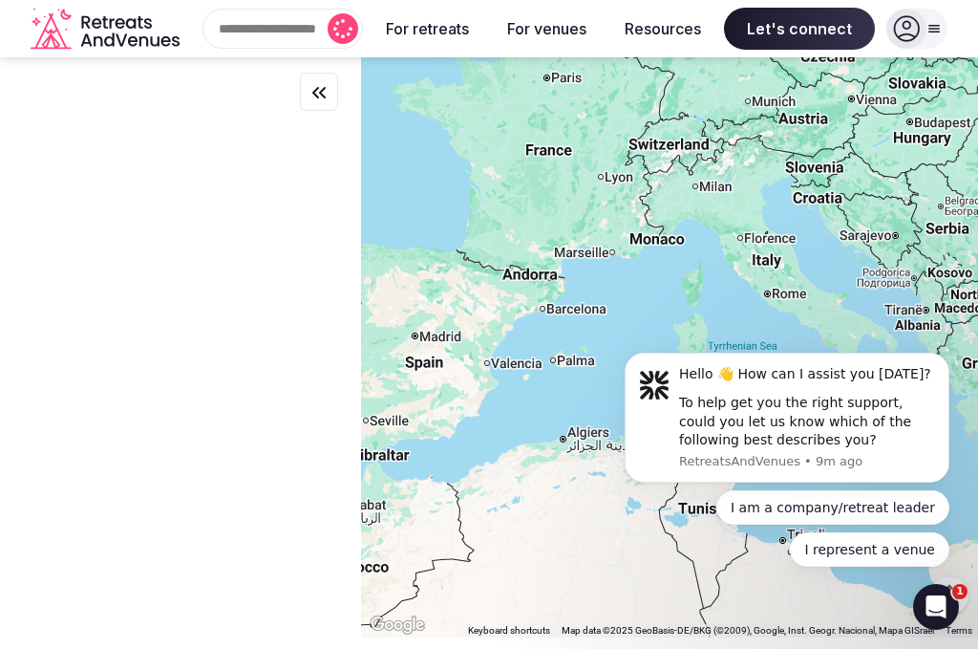
click at [322, 239] on div at bounding box center [180, 346] width 361 height 578
click at [321, 239] on div at bounding box center [180, 346] width 361 height 578
drag, startPoint x: 416, startPoint y: 4, endPoint x: 411, endPoint y: 27, distance: 23.4
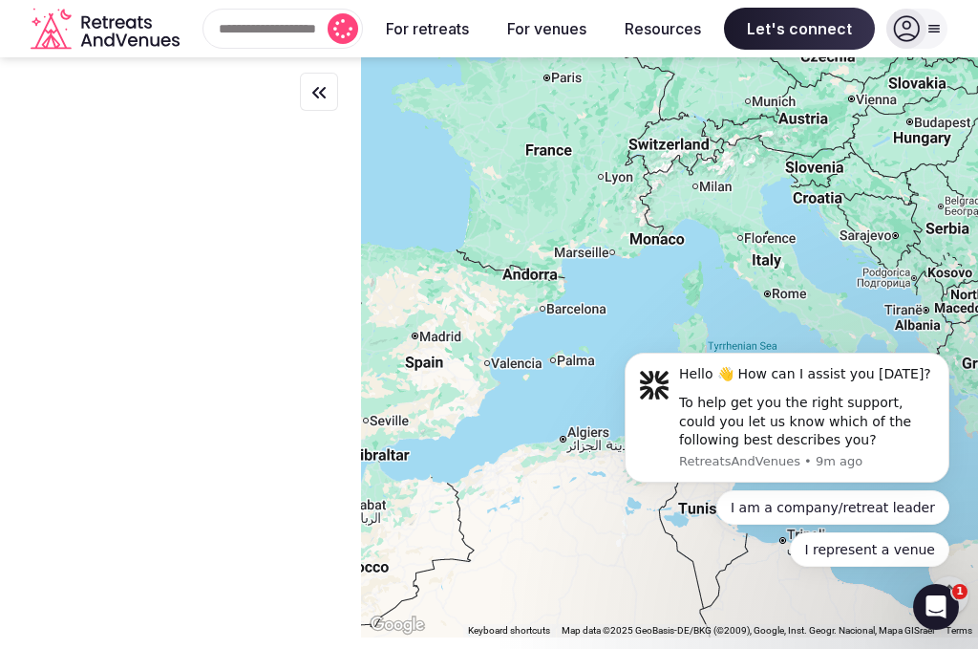
click at [416, 8] on div "Search Popular Destinations [GEOGRAPHIC_DATA], [GEOGRAPHIC_DATA] [GEOGRAPHIC_DA…" at bounding box center [489, 29] width 948 height 58
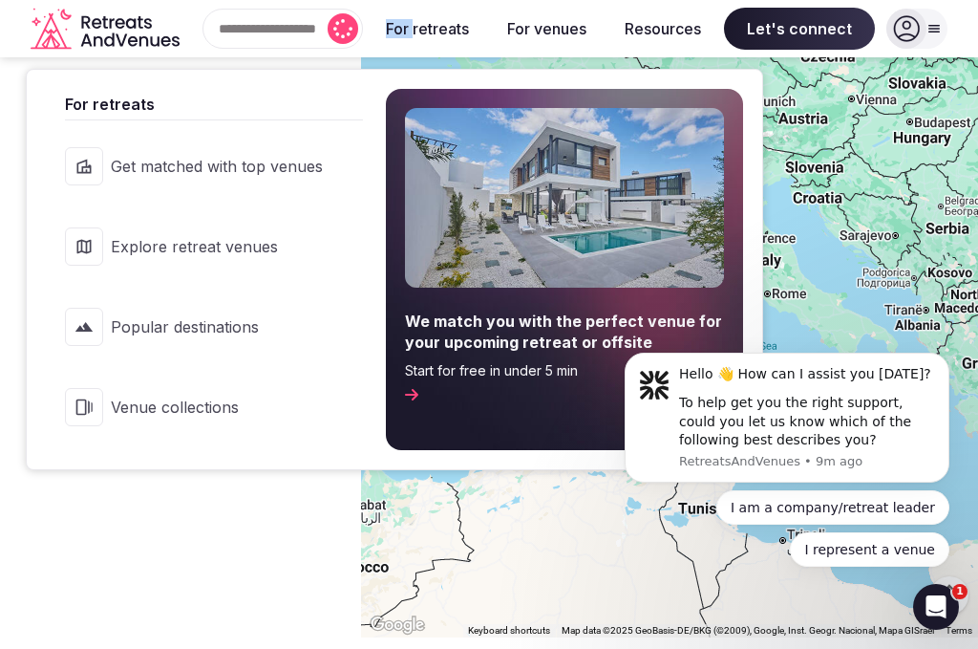
click at [411, 27] on button "For retreats" at bounding box center [428, 29] width 114 height 42
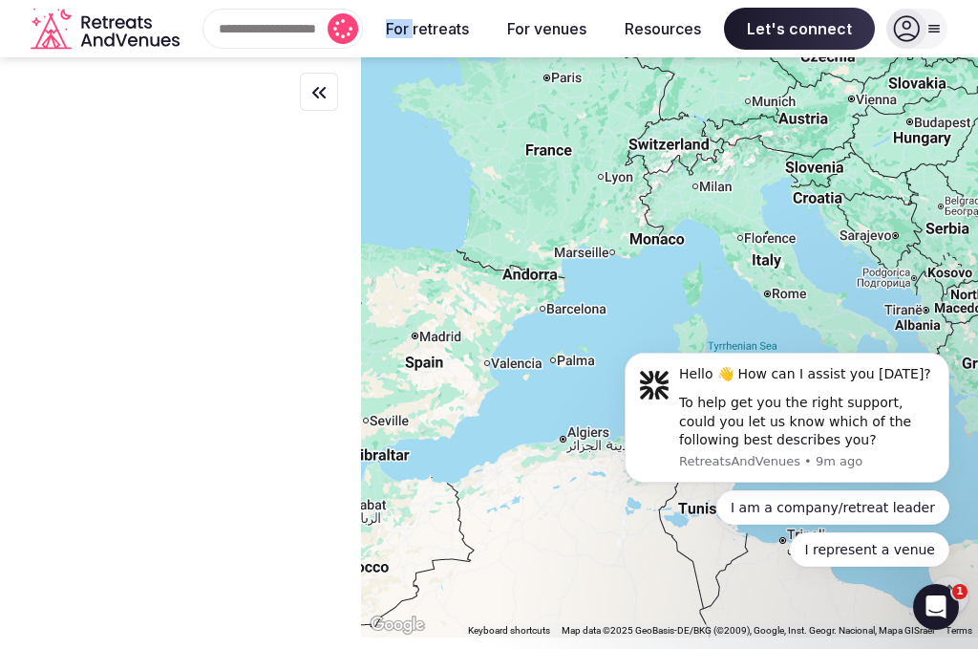
click at [411, 27] on button "For retreats" at bounding box center [428, 29] width 114 height 42
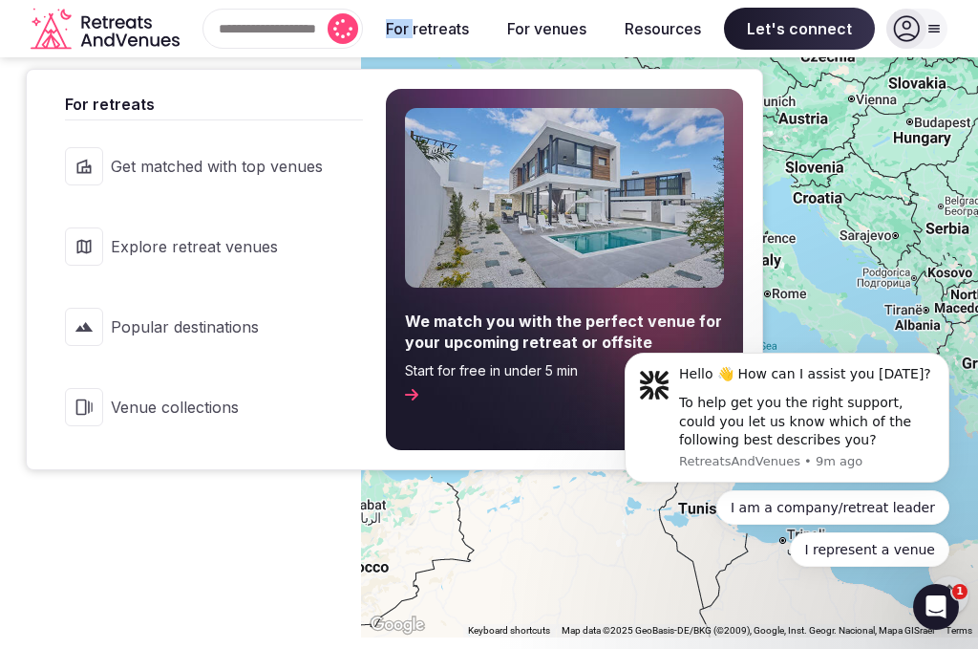
click at [202, 164] on span "Get matched with top venues" at bounding box center [217, 166] width 212 height 21
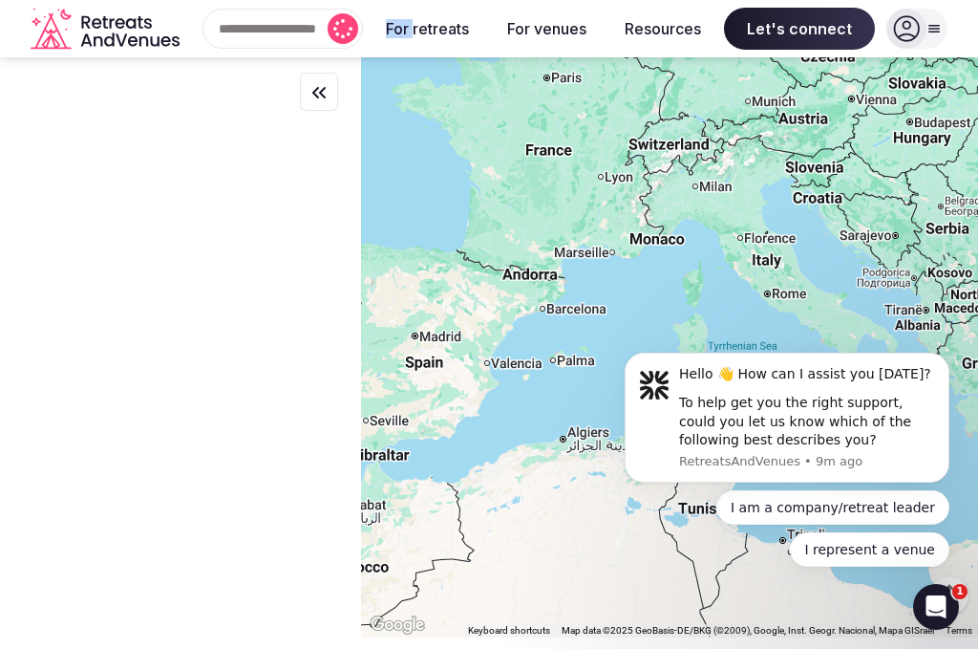
click at [202, 164] on div at bounding box center [180, 149] width 315 height 46
drag, startPoint x: 202, startPoint y: 164, endPoint x: 149, endPoint y: 260, distance: 109.0
click at [197, 175] on div at bounding box center [180, 141] width 315 height 76
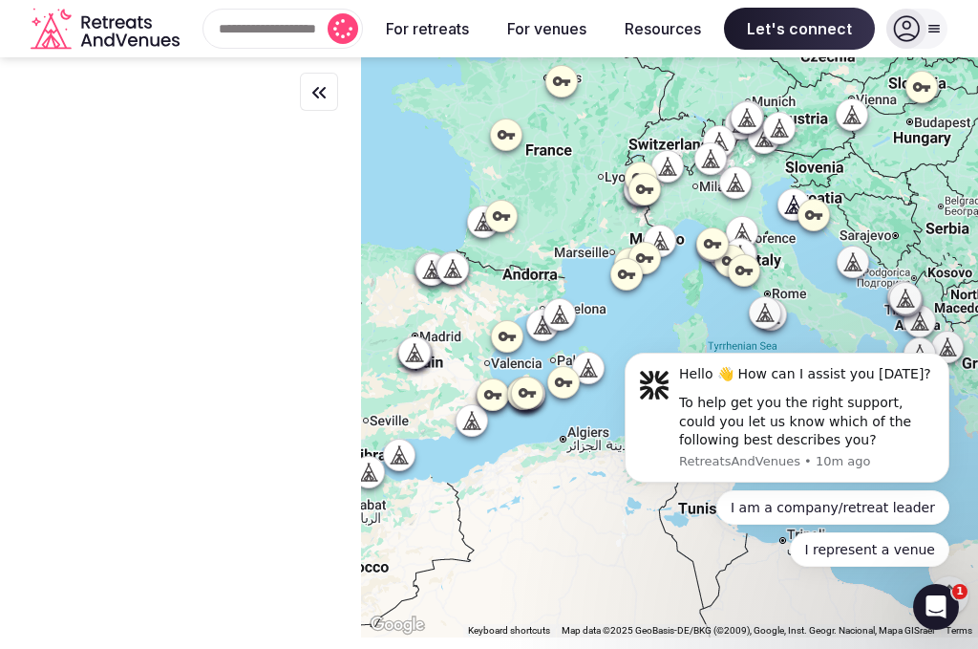
click at [199, 255] on div at bounding box center [180, 346] width 361 height 578
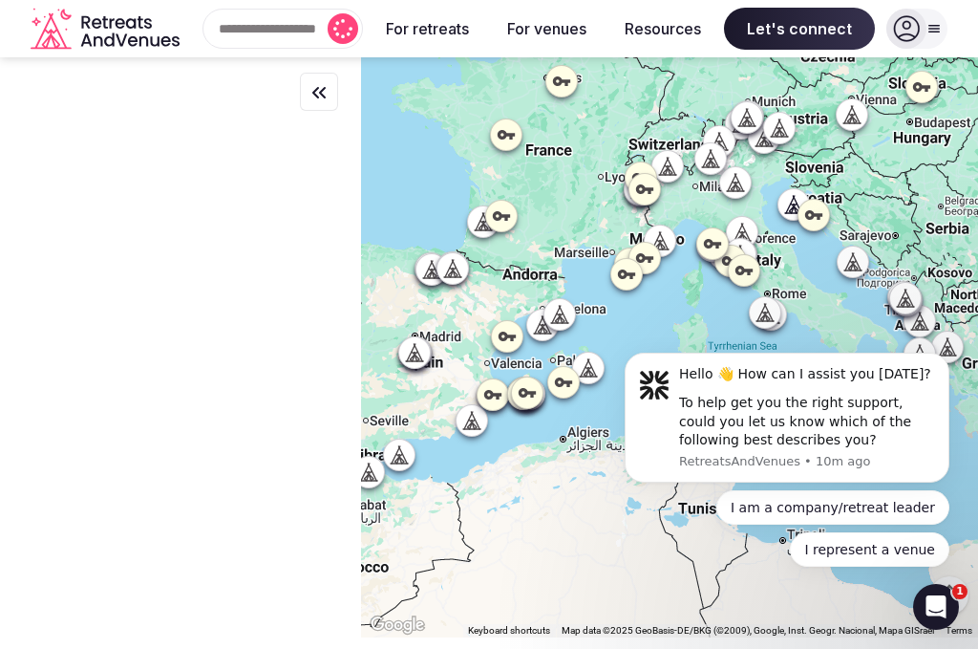
click at [199, 255] on div at bounding box center [180, 346] width 361 height 578
click at [238, 122] on div at bounding box center [180, 141] width 315 height 76
click at [238, 127] on div at bounding box center [180, 141] width 315 height 76
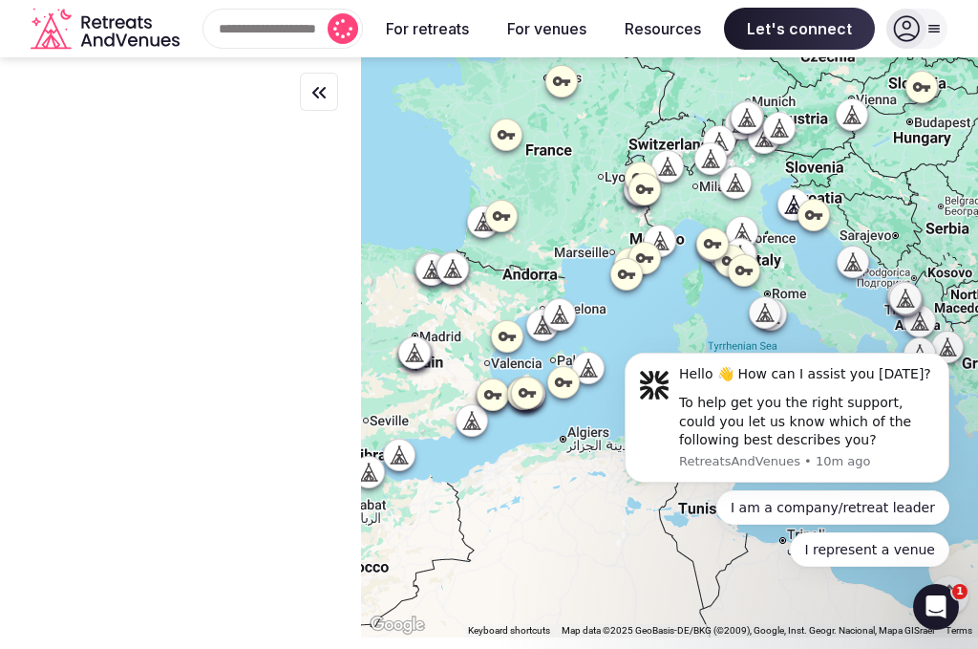
click at [265, 184] on div at bounding box center [180, 346] width 361 height 578
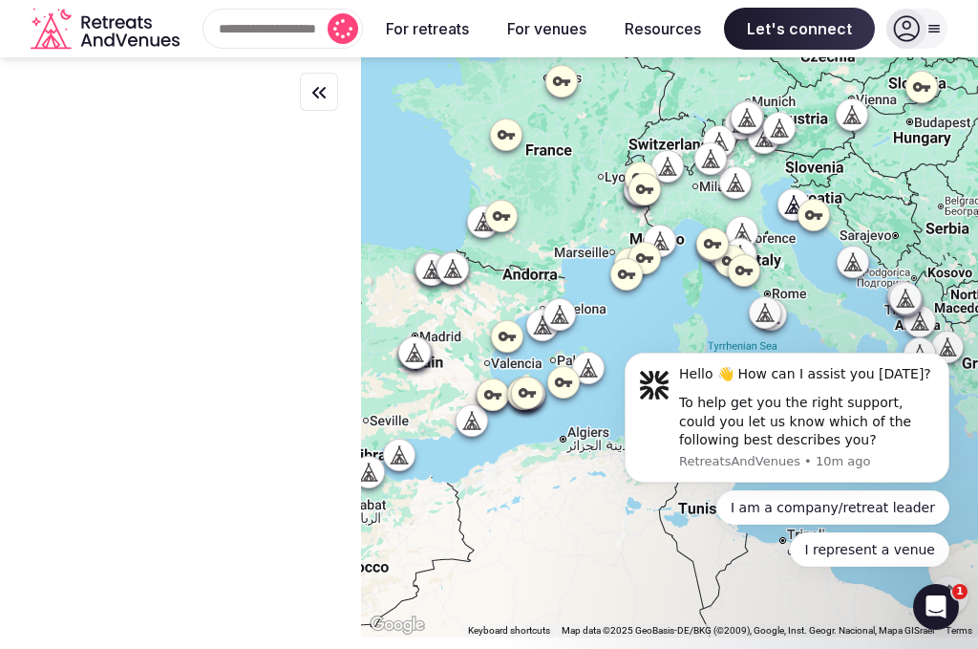
click at [265, 184] on div at bounding box center [180, 346] width 361 height 578
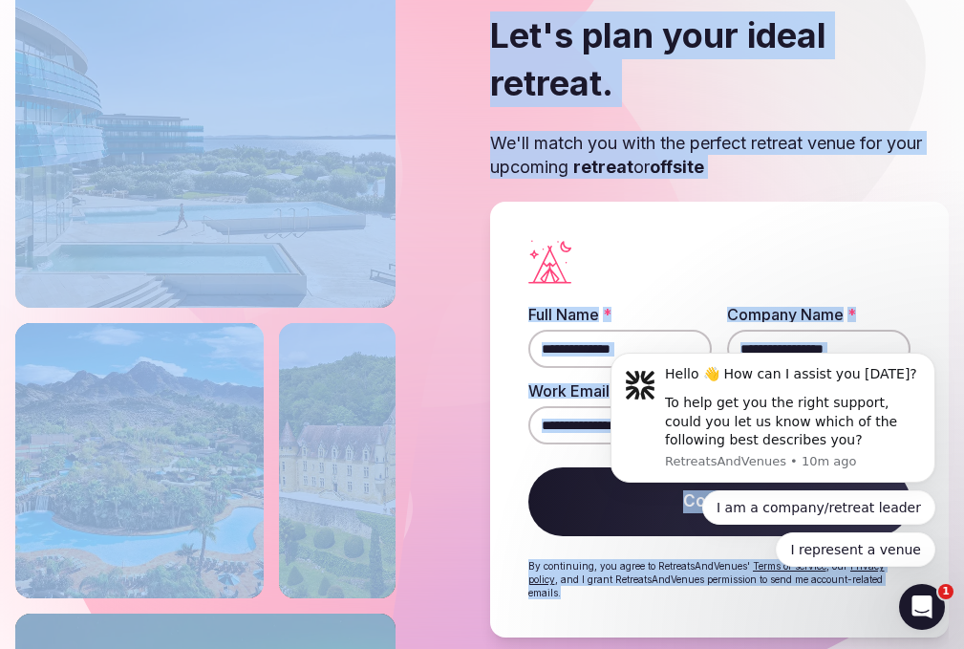
scroll to position [139, 0]
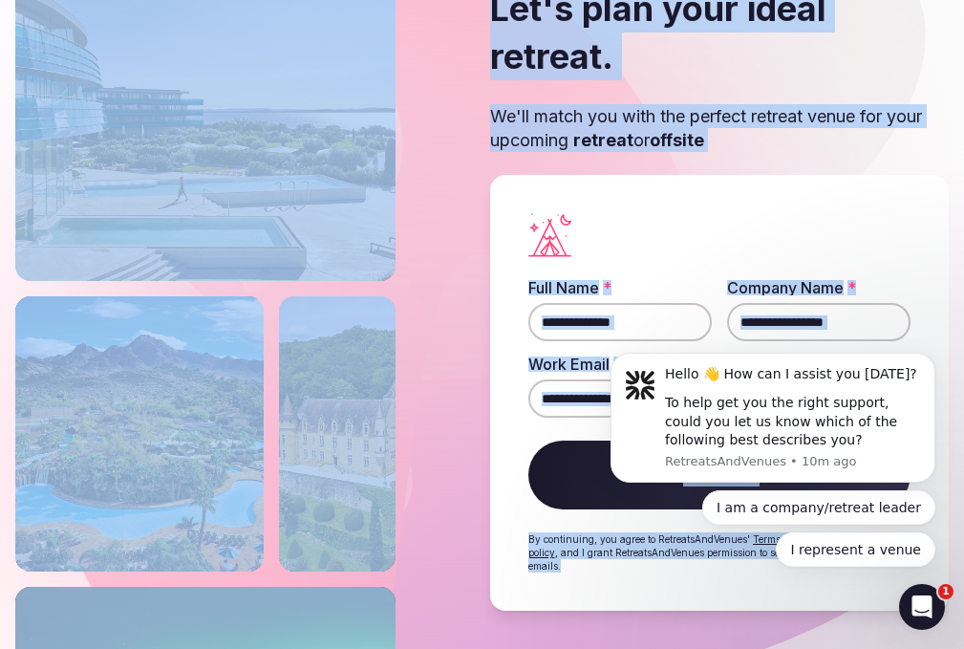
click at [382, 296] on img at bounding box center [337, 433] width 117 height 275
drag, startPoint x: 383, startPoint y: 213, endPoint x: 433, endPoint y: 217, distance: 49.8
click at [396, 296] on img at bounding box center [337, 433] width 117 height 275
click at [441, 217] on div "Let's plan your ideal retreat. We'll match you with the perfect retreat venue f…" at bounding box center [481, 297] width 933 height 702
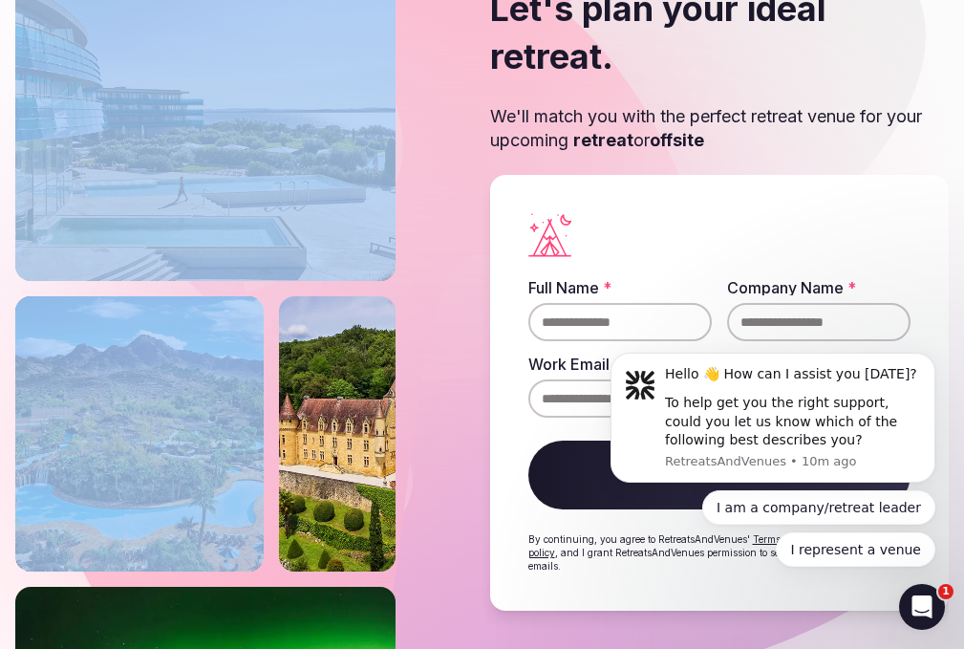
click at [441, 217] on div "Let's plan your ideal retreat. We'll match you with the perfect retreat venue f…" at bounding box center [481, 297] width 933 height 702
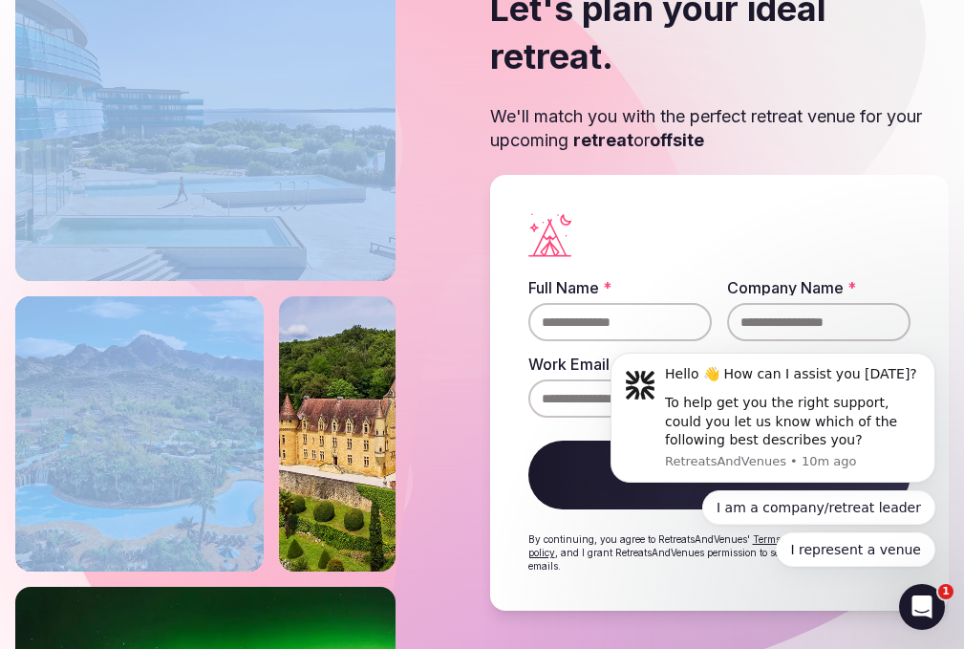
click at [441, 217] on div "Let's plan your ideal retreat. We'll match you with the perfect retreat venue f…" at bounding box center [481, 297] width 933 height 702
click at [441, 218] on div "Let's plan your ideal retreat. We'll match you with the perfect retreat venue f…" at bounding box center [481, 297] width 933 height 702
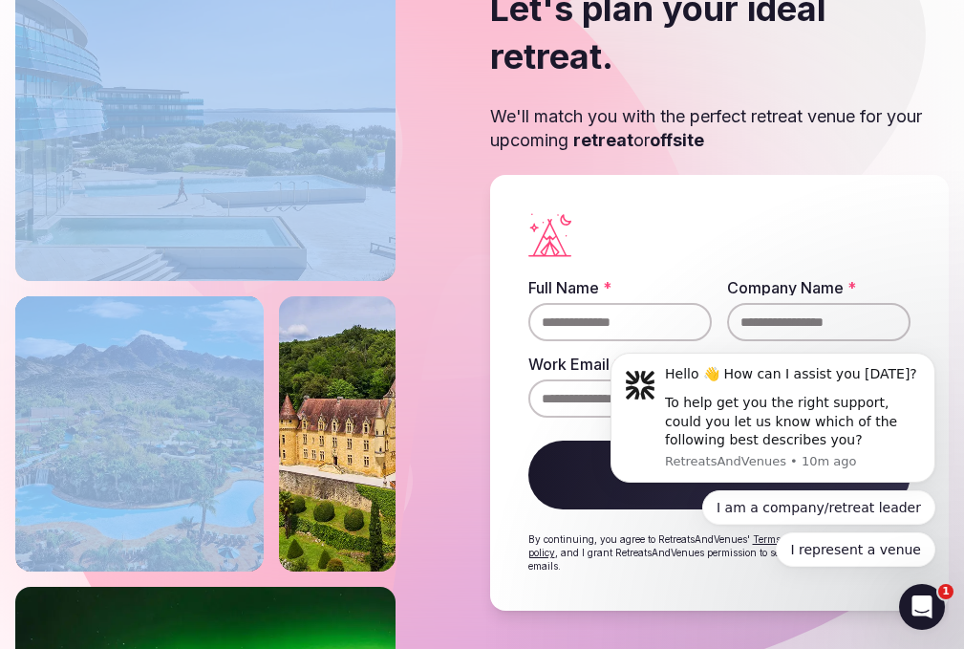
click at [441, 218] on div "Let's plan your ideal retreat. We'll match you with the perfect retreat venue f…" at bounding box center [481, 297] width 933 height 702
click at [441, 219] on div "Let's plan your ideal retreat. We'll match you with the perfect retreat venue f…" at bounding box center [481, 297] width 933 height 702
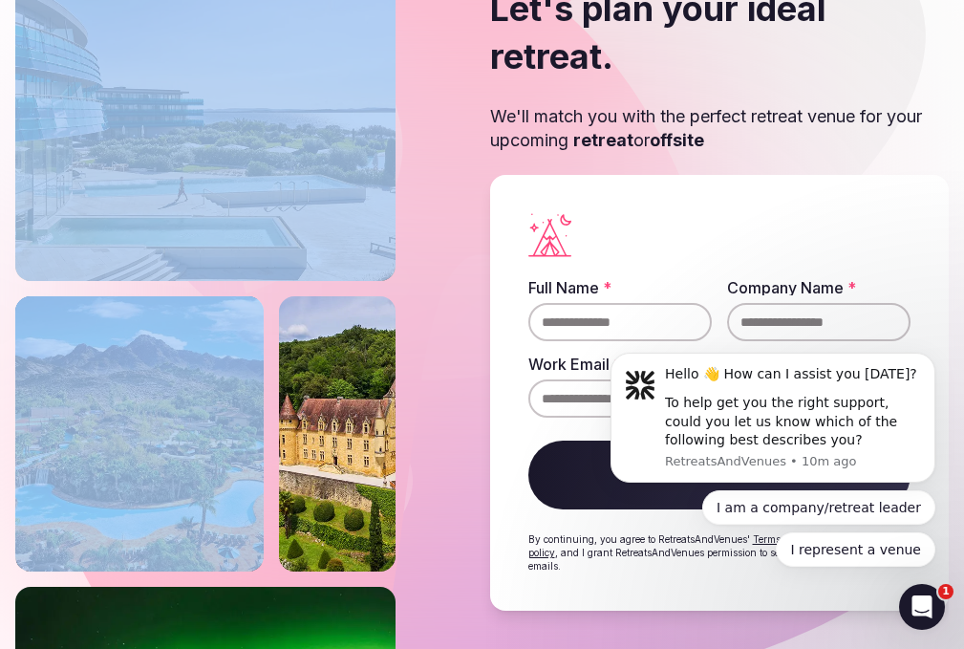
click at [441, 219] on div "Let's plan your ideal retreat. We'll match you with the perfect retreat venue f…" at bounding box center [481, 297] width 933 height 702
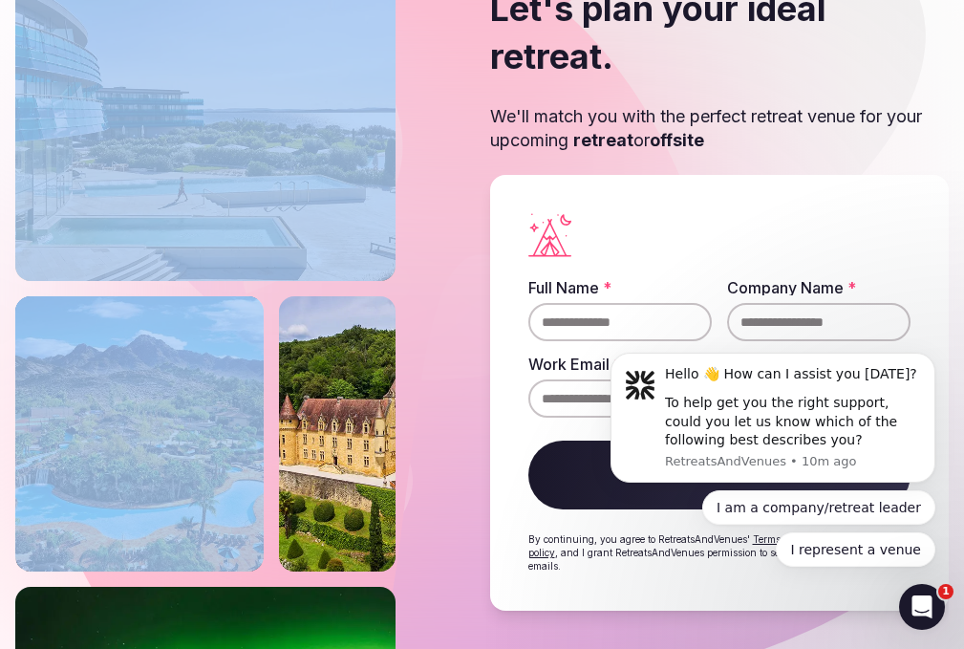
click at [441, 219] on div "Let's plan your ideal retreat. We'll match you with the perfect retreat venue f…" at bounding box center [481, 297] width 933 height 702
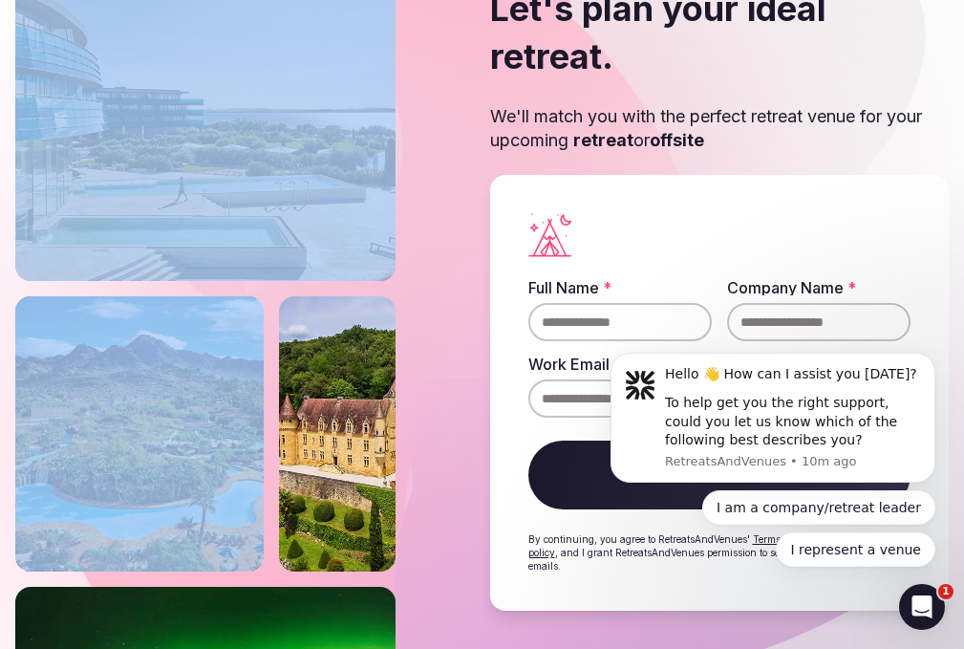
click at [441, 219] on div "Let's plan your ideal retreat. We'll match you with the perfect retreat venue f…" at bounding box center [481, 297] width 933 height 702
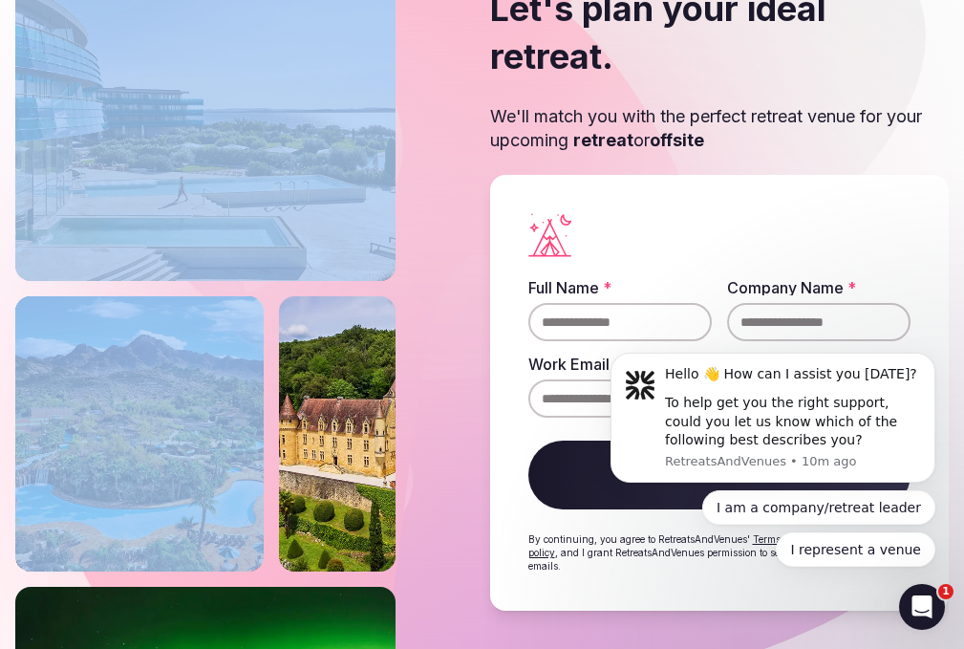
click at [441, 219] on div "Let's plan your ideal retreat. We'll match you with the perfect retreat venue f…" at bounding box center [481, 297] width 933 height 702
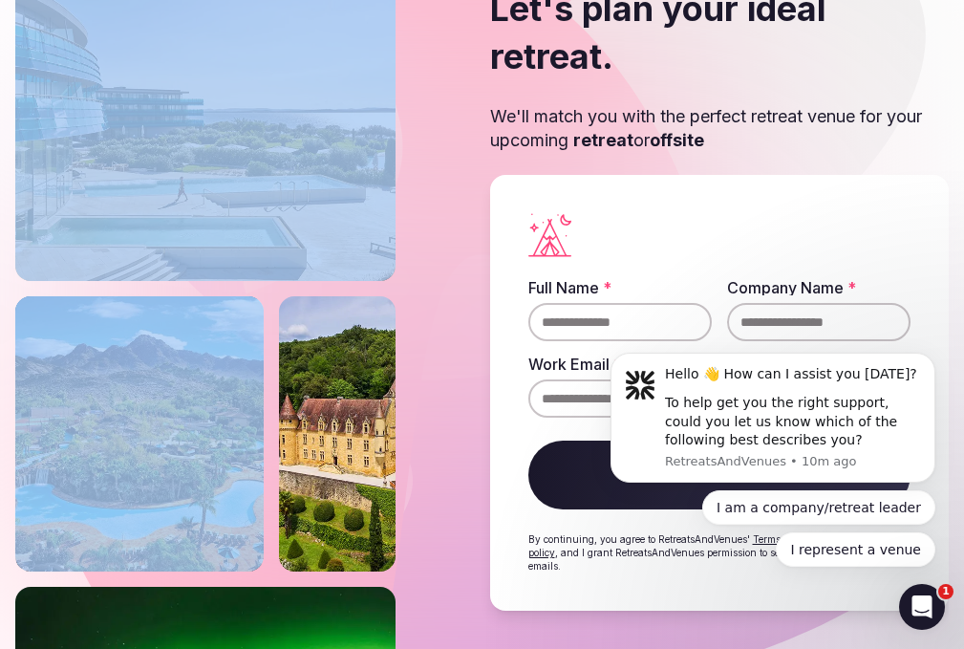
click at [441, 219] on div "Let's plan your ideal retreat. We'll match you with the perfect retreat venue f…" at bounding box center [481, 297] width 933 height 702
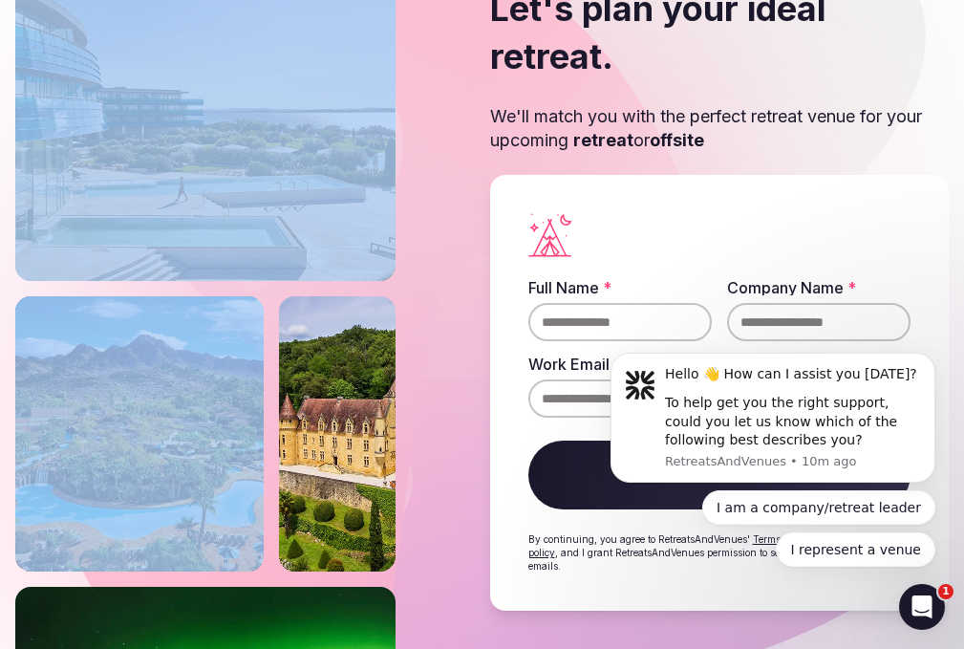
click at [441, 219] on div "Let's plan your ideal retreat. We'll match you with the perfect retreat venue f…" at bounding box center [481, 297] width 933 height 702
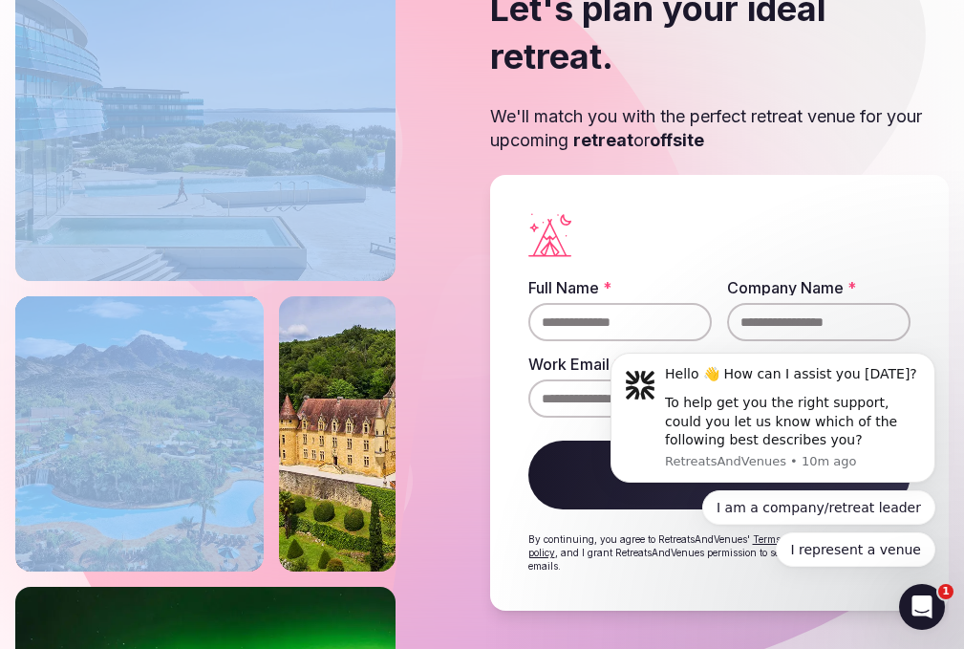
click at [441, 219] on div "Let's plan your ideal retreat. We'll match you with the perfect retreat venue f…" at bounding box center [481, 297] width 933 height 702
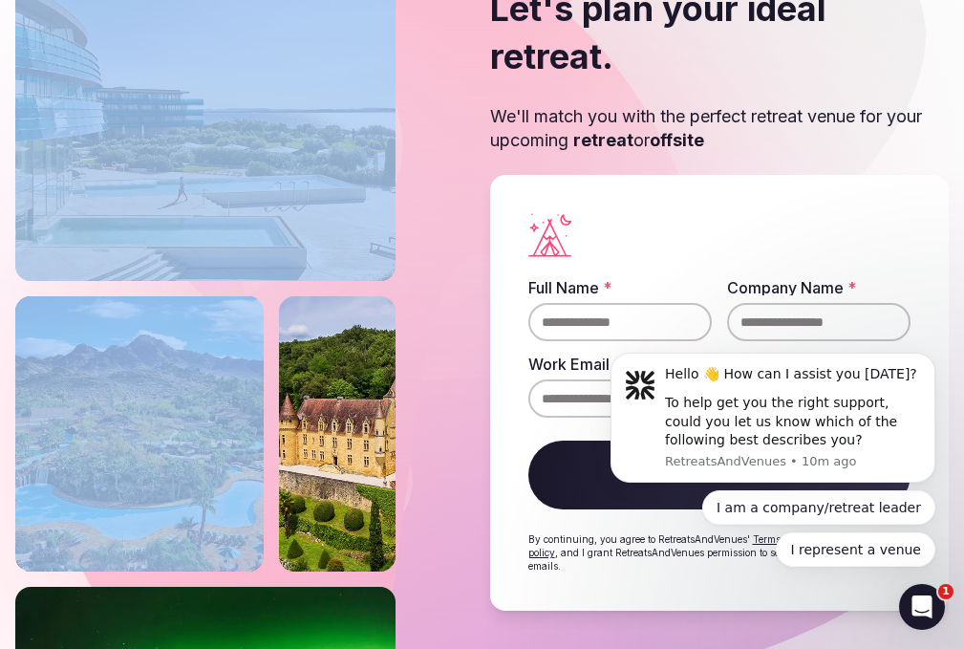
click at [441, 219] on div "Let's plan your ideal retreat. We'll match you with the perfect retreat venue f…" at bounding box center [481, 297] width 933 height 702
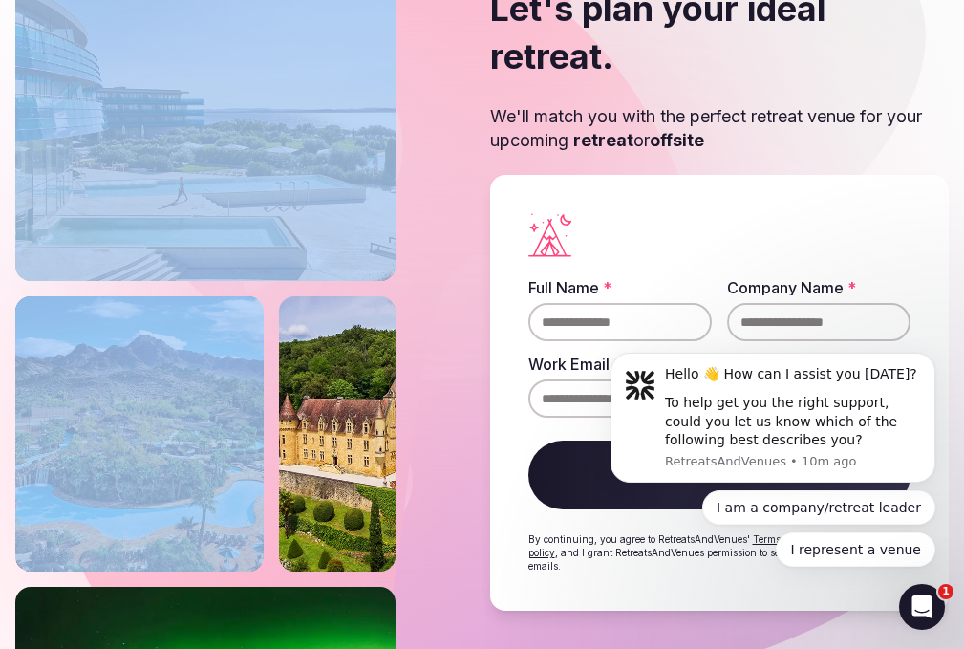
click at [441, 219] on div "Let's plan your ideal retreat. We'll match you with the perfect retreat venue f…" at bounding box center [481, 297] width 933 height 702
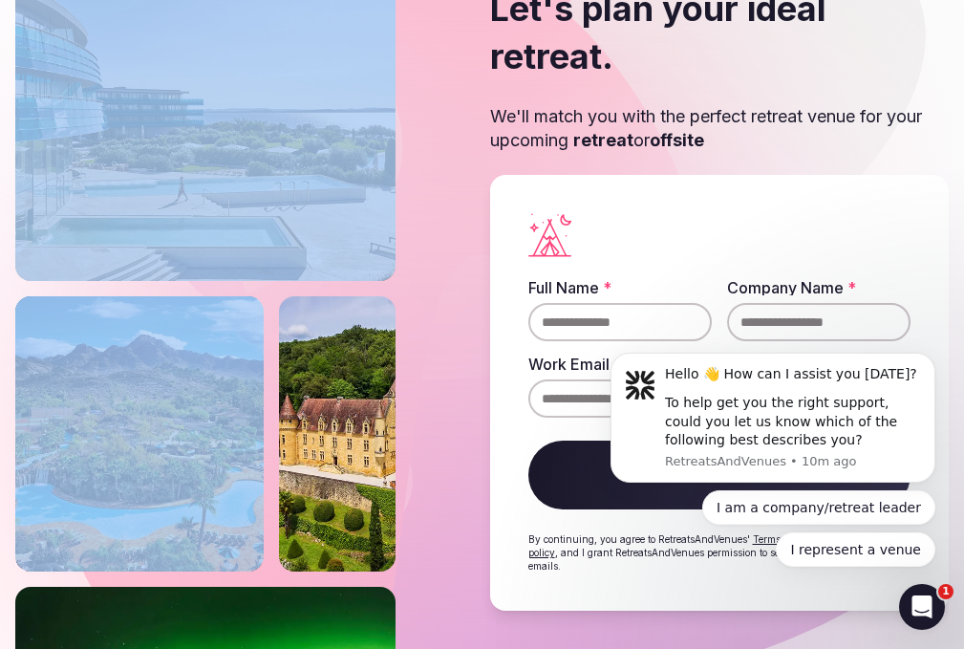
click at [441, 219] on div "Let's plan your ideal retreat. We'll match you with the perfect retreat venue f…" at bounding box center [481, 297] width 933 height 702
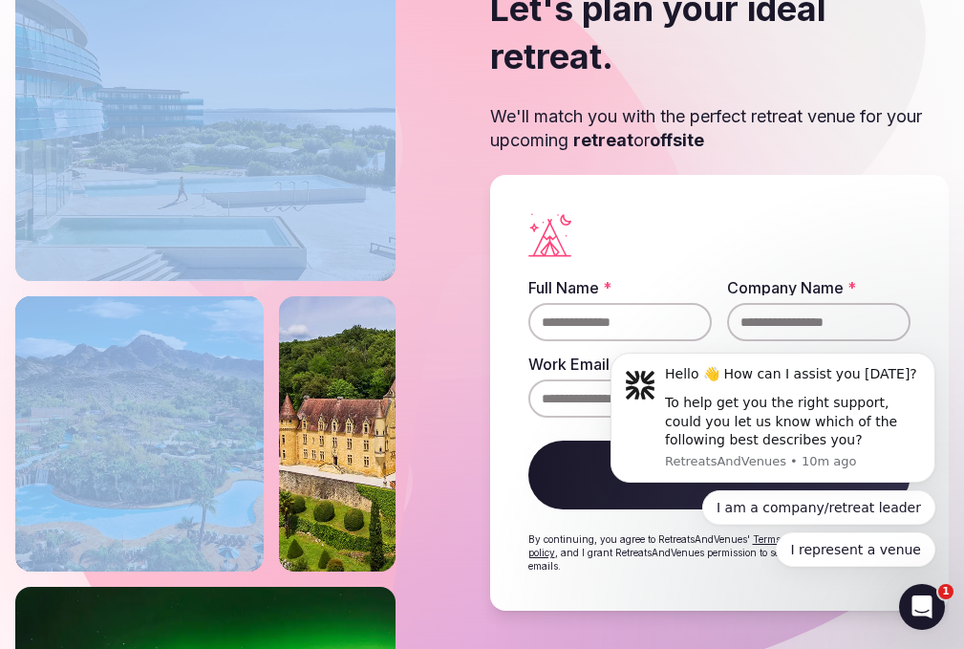
click at [441, 219] on div "Let's plan your ideal retreat. We'll match you with the perfect retreat venue f…" at bounding box center [481, 297] width 933 height 702
click at [440, 219] on div "Let's plan your ideal retreat. We'll match you with the perfect retreat venue f…" at bounding box center [481, 297] width 933 height 702
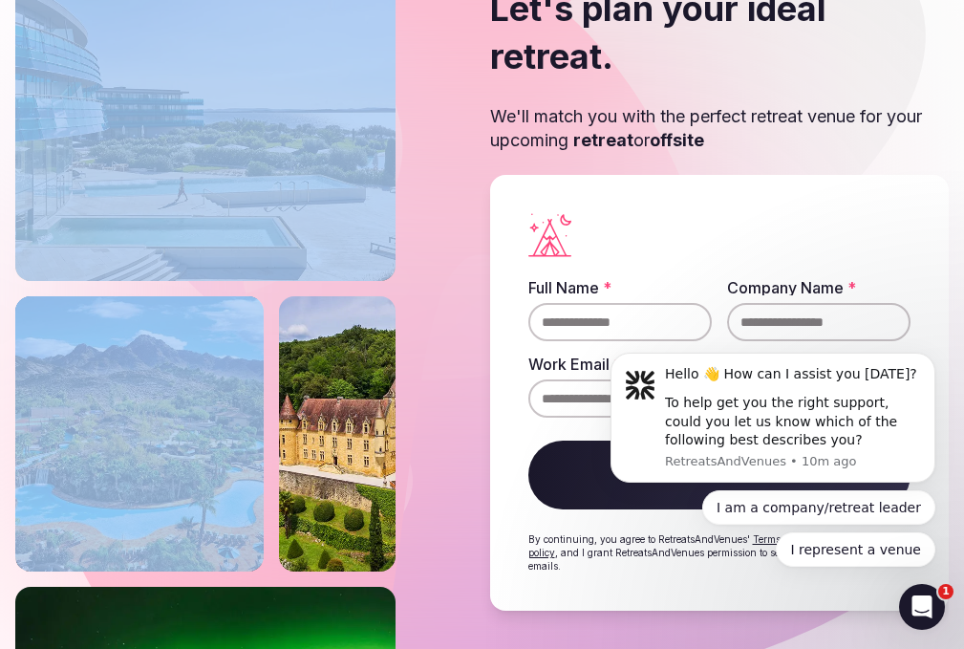
click at [440, 219] on div "Let's plan your ideal retreat. We'll match you with the perfect retreat venue f…" at bounding box center [481, 297] width 933 height 702
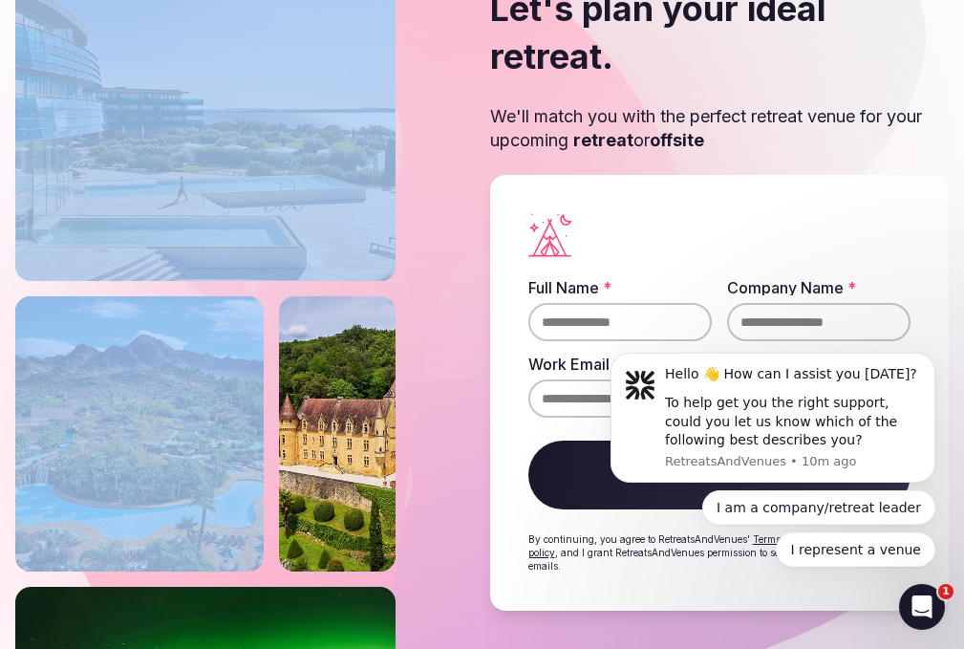
click at [440, 219] on div "Let's plan your ideal retreat. We'll match you with the perfect retreat venue f…" at bounding box center [481, 297] width 933 height 702
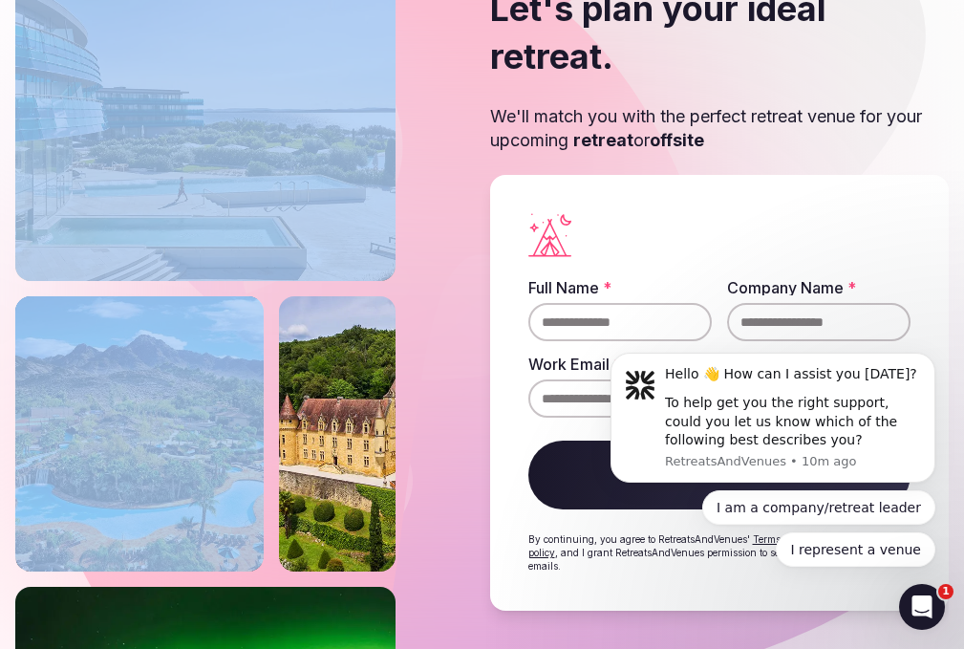
click at [440, 219] on div "Let's plan your ideal retreat. We'll match you with the perfect retreat venue f…" at bounding box center [481, 297] width 933 height 702
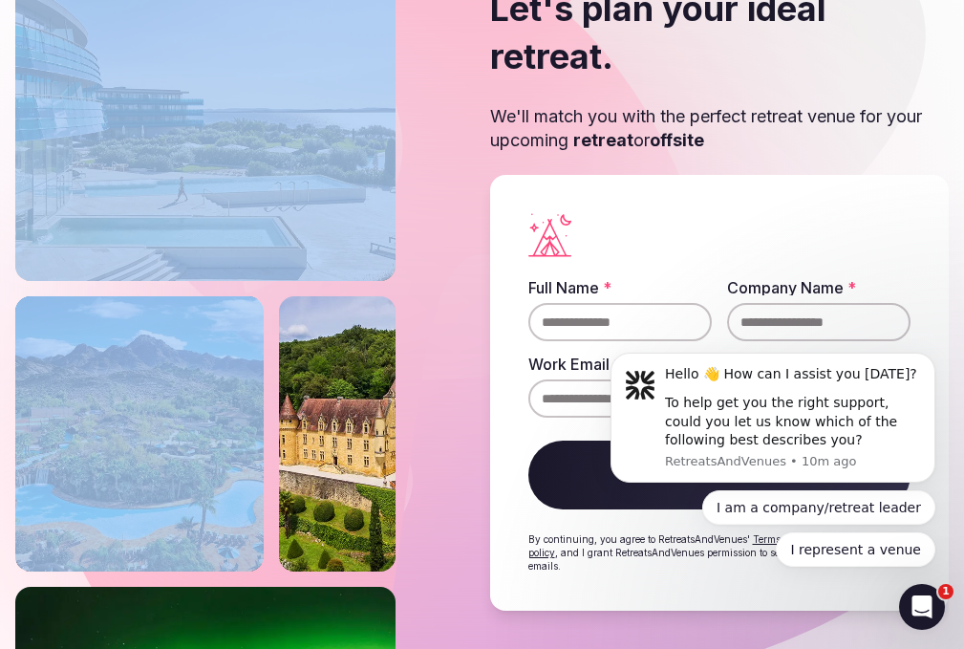
click at [440, 219] on div "Let's plan your ideal retreat. We'll match you with the perfect retreat venue f…" at bounding box center [481, 297] width 933 height 702
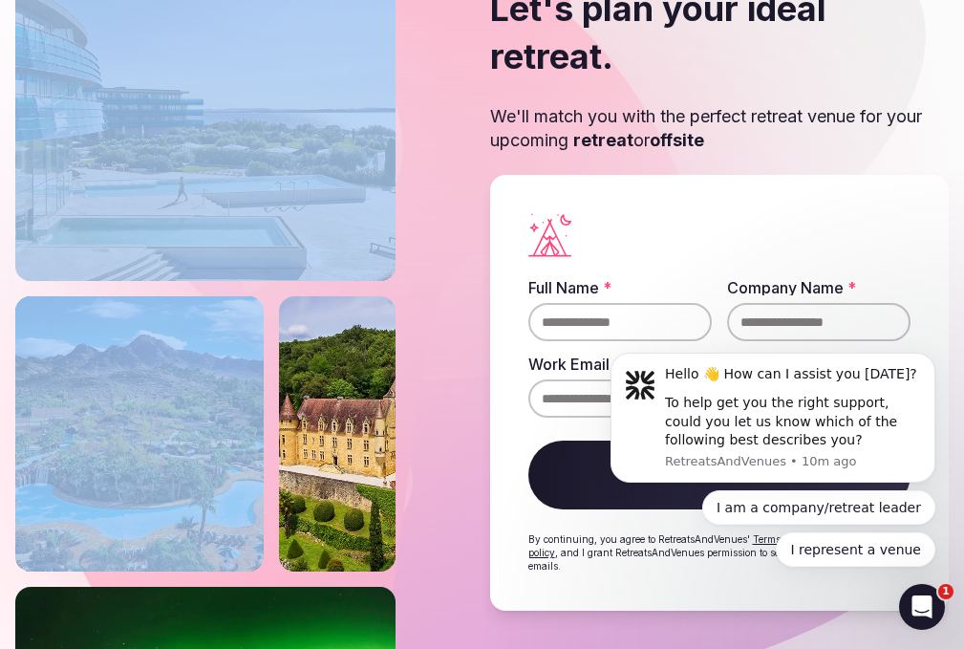
click at [440, 219] on div "Let's plan your ideal retreat. We'll match you with the perfect retreat venue f…" at bounding box center [481, 297] width 933 height 702
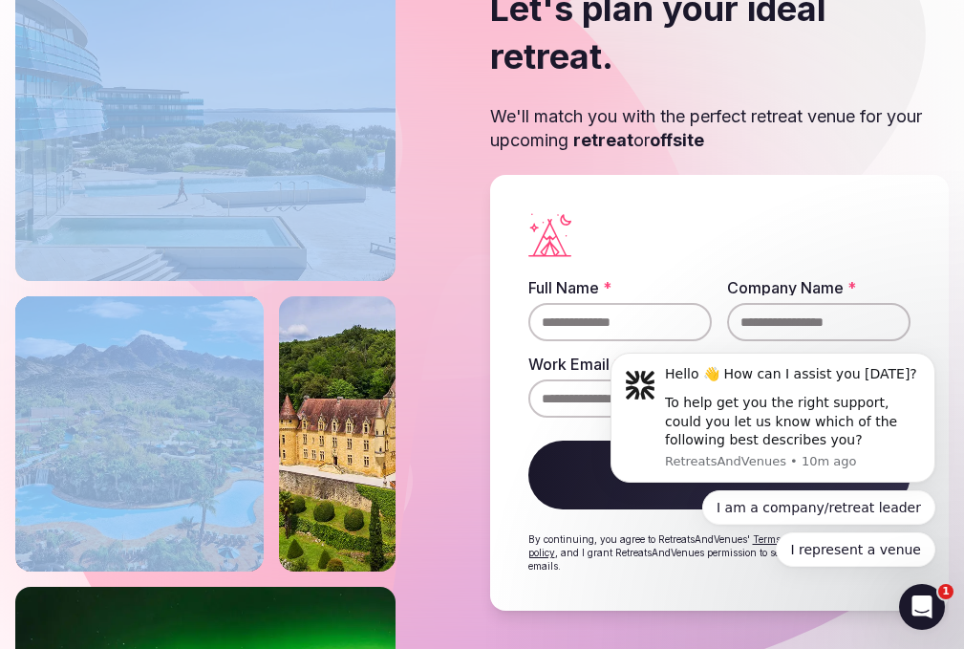
click at [440, 219] on div "Let's plan your ideal retreat. We'll match you with the perfect retreat venue f…" at bounding box center [481, 297] width 933 height 702
click at [439, 220] on div "Let's plan your ideal retreat. We'll match you with the perfect retreat venue f…" at bounding box center [481, 297] width 933 height 702
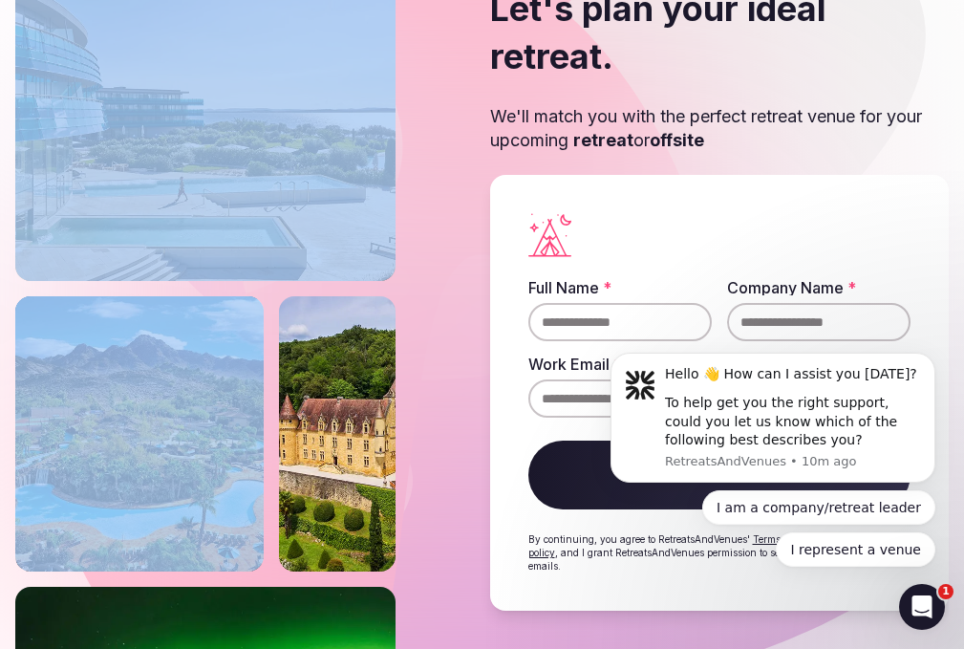
click at [439, 220] on div "Let's plan your ideal retreat. We'll match you with the perfect retreat venue f…" at bounding box center [481, 297] width 933 height 702
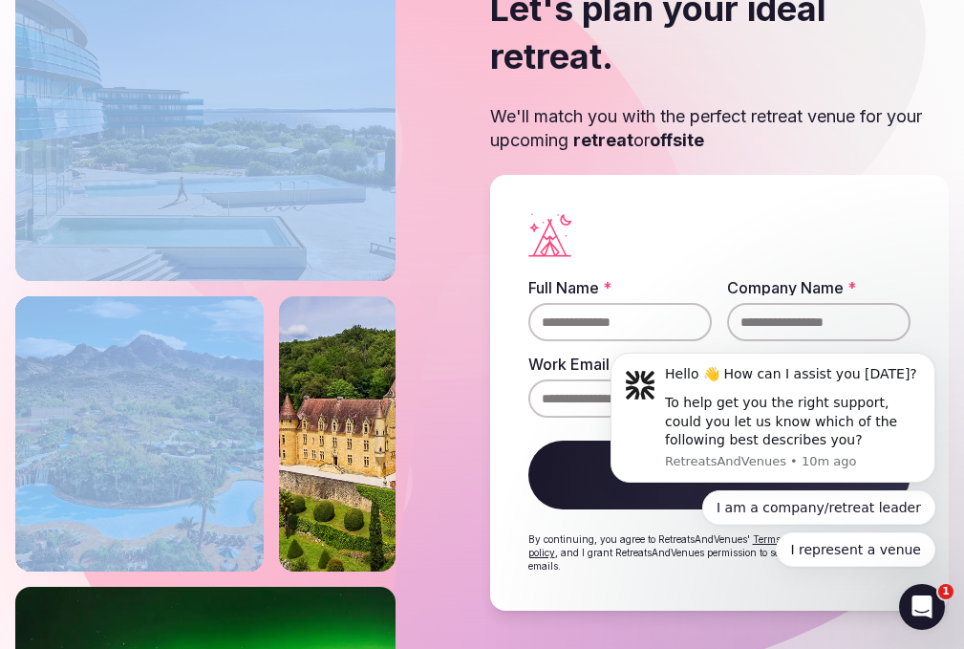
click at [439, 220] on div "Let's plan your ideal retreat. We'll match you with the perfect retreat venue f…" at bounding box center [481, 297] width 933 height 702
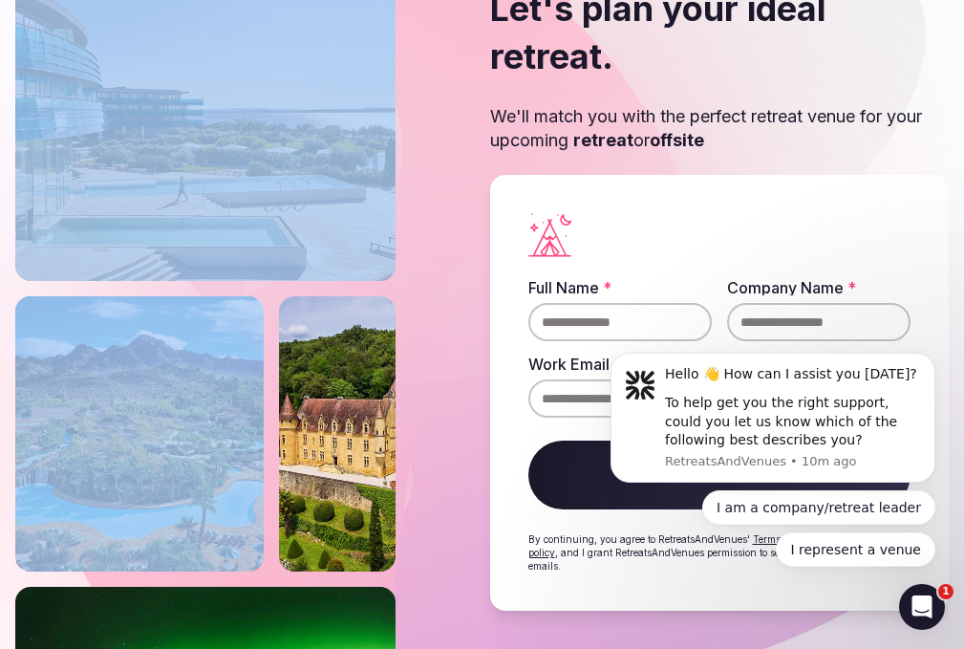
click at [439, 220] on div "Let's plan your ideal retreat. We'll match you with the perfect retreat venue f…" at bounding box center [481, 297] width 933 height 702
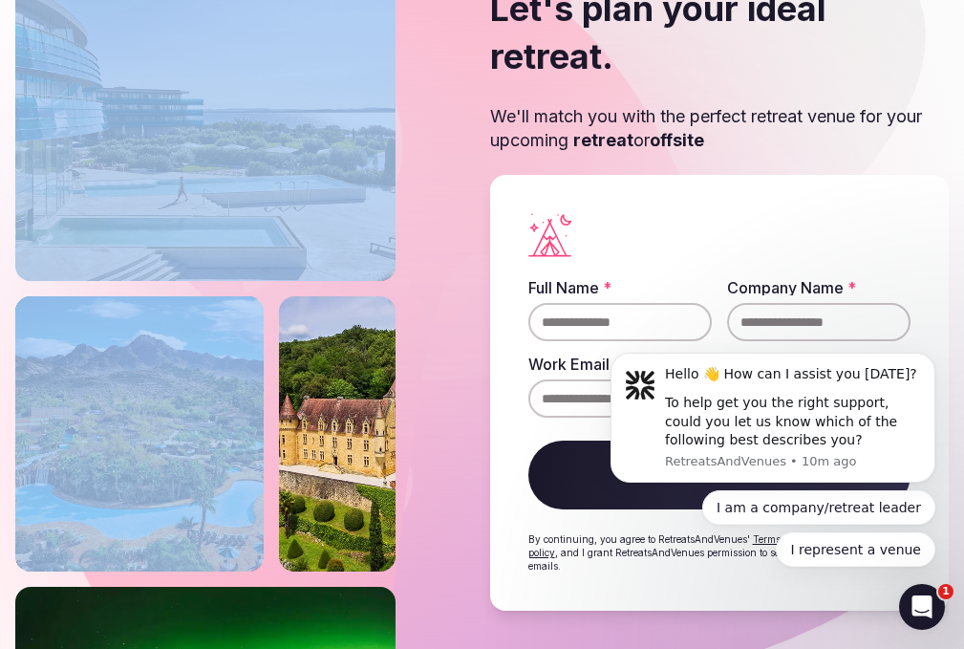
click at [439, 220] on div "Let's plan your ideal retreat. We'll match you with the perfect retreat venue f…" at bounding box center [481, 297] width 933 height 702
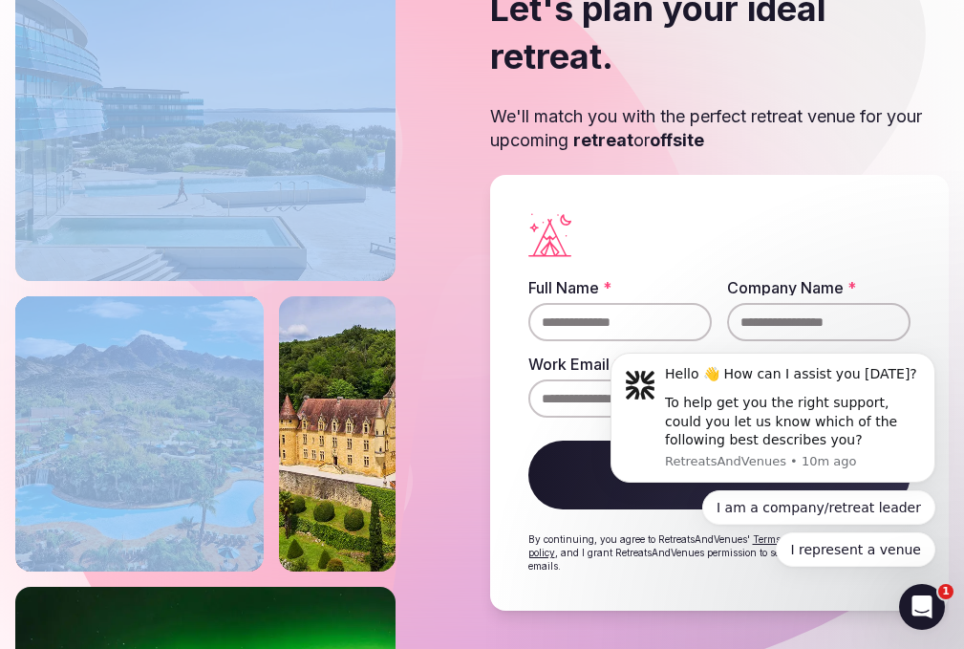
click at [439, 220] on div "Let's plan your ideal retreat. We'll match you with the perfect retreat venue f…" at bounding box center [481, 297] width 933 height 702
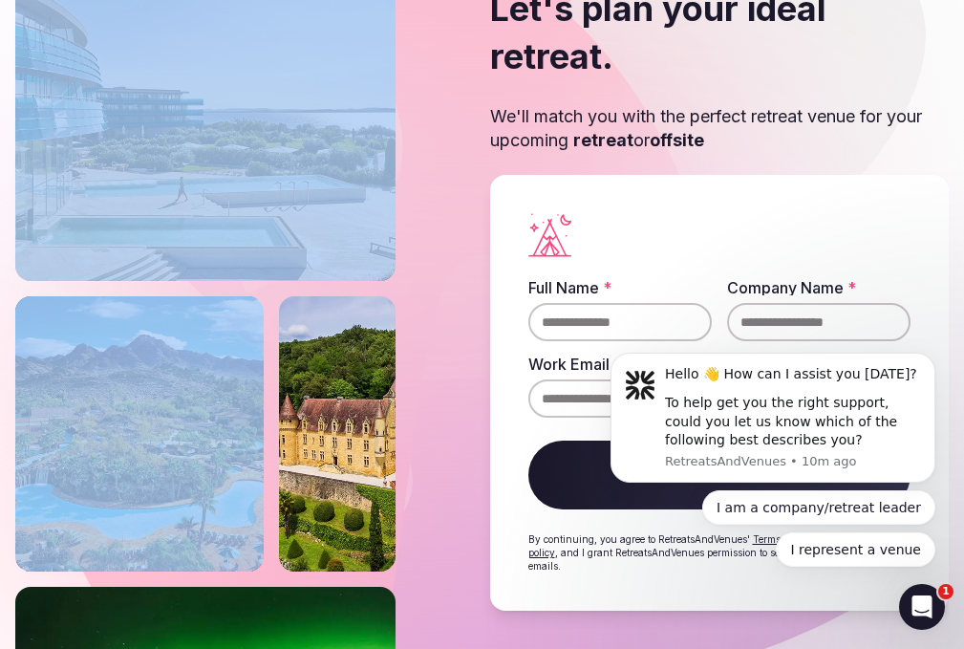
click at [439, 220] on div "Let's plan your ideal retreat. We'll match you with the perfect retreat venue f…" at bounding box center [481, 297] width 933 height 702
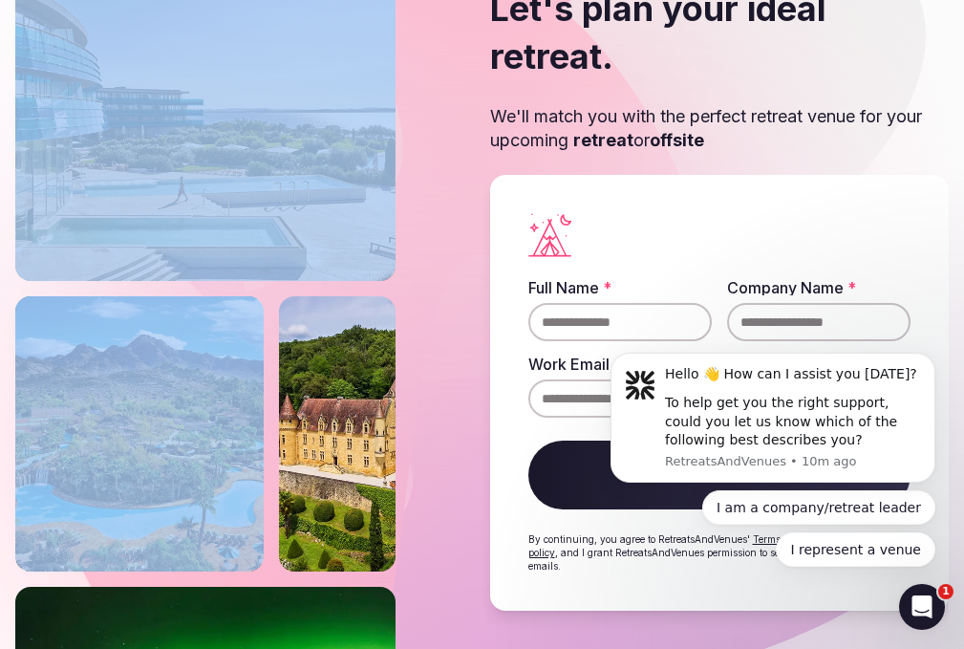
click at [439, 220] on div "Let's plan your ideal retreat. We'll match you with the perfect retreat venue f…" at bounding box center [481, 297] width 933 height 702
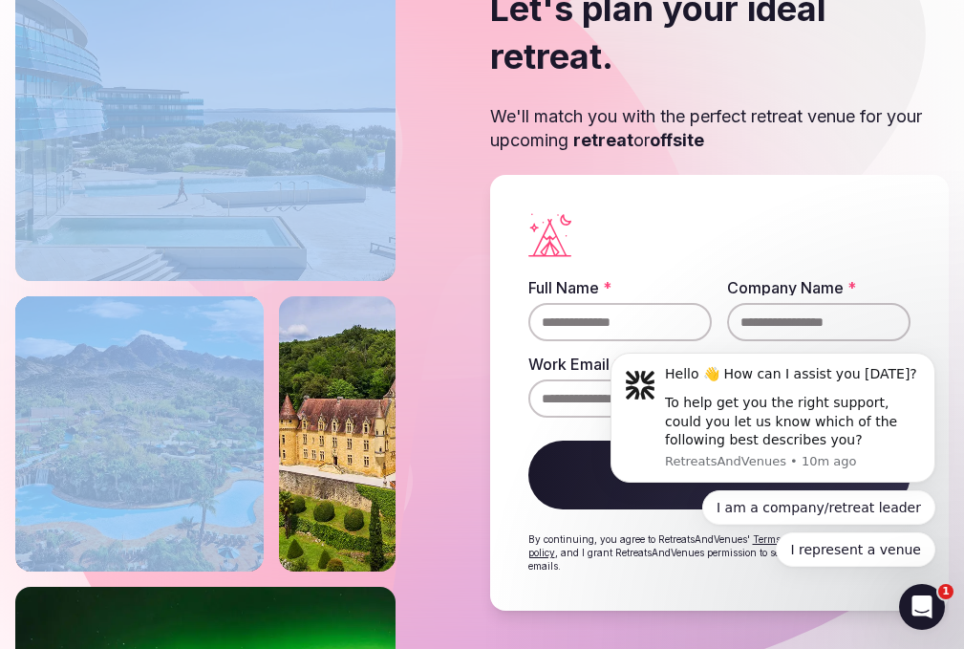
click at [439, 220] on div "Let's plan your ideal retreat. We'll match you with the perfect retreat venue f…" at bounding box center [481, 297] width 933 height 702
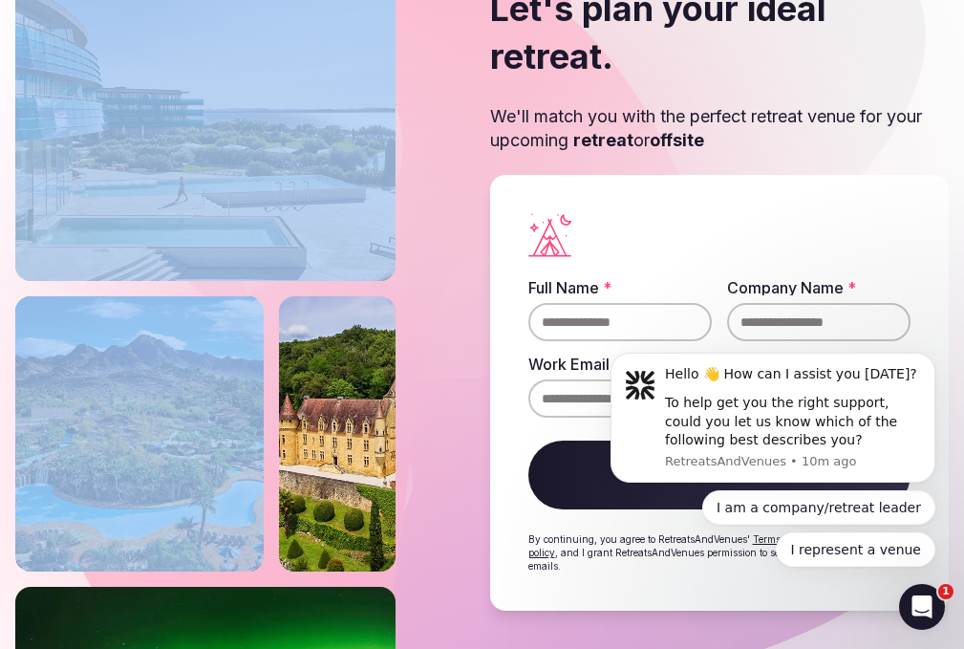
click at [439, 220] on div "Let's plan your ideal retreat. We'll match you with the perfect retreat venue f…" at bounding box center [481, 297] width 933 height 702
